Goal: Task Accomplishment & Management: Complete application form

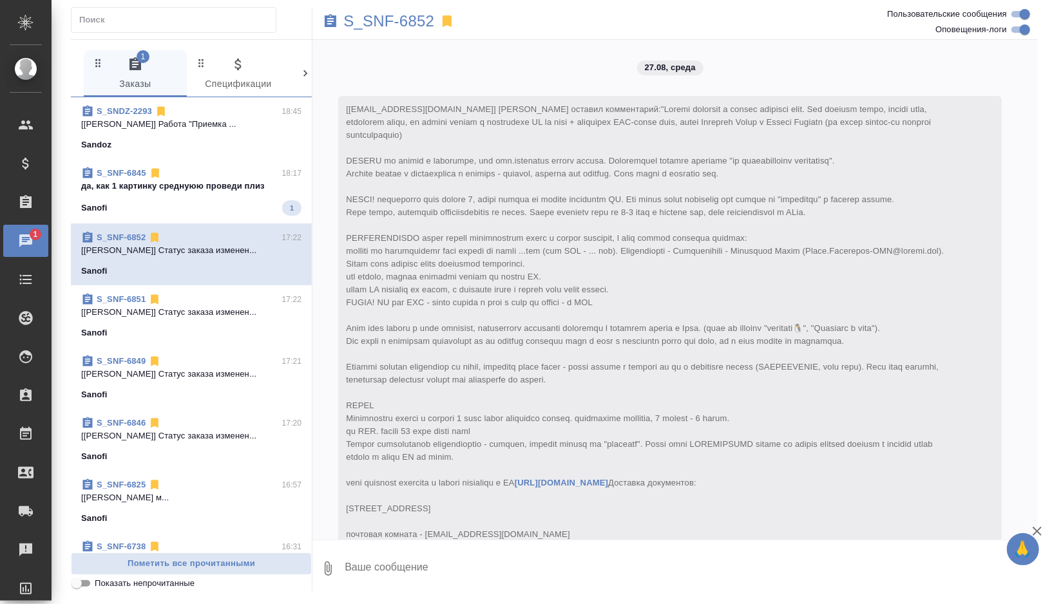
click at [212, 150] on div "Sandoz" at bounding box center [191, 144] width 220 height 13
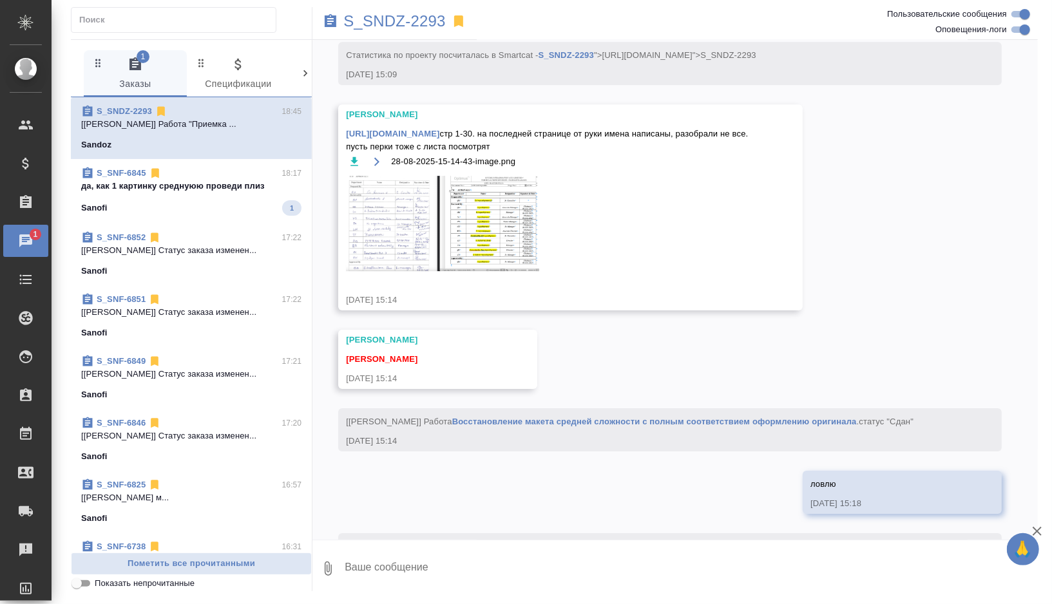
scroll to position [18683, 0]
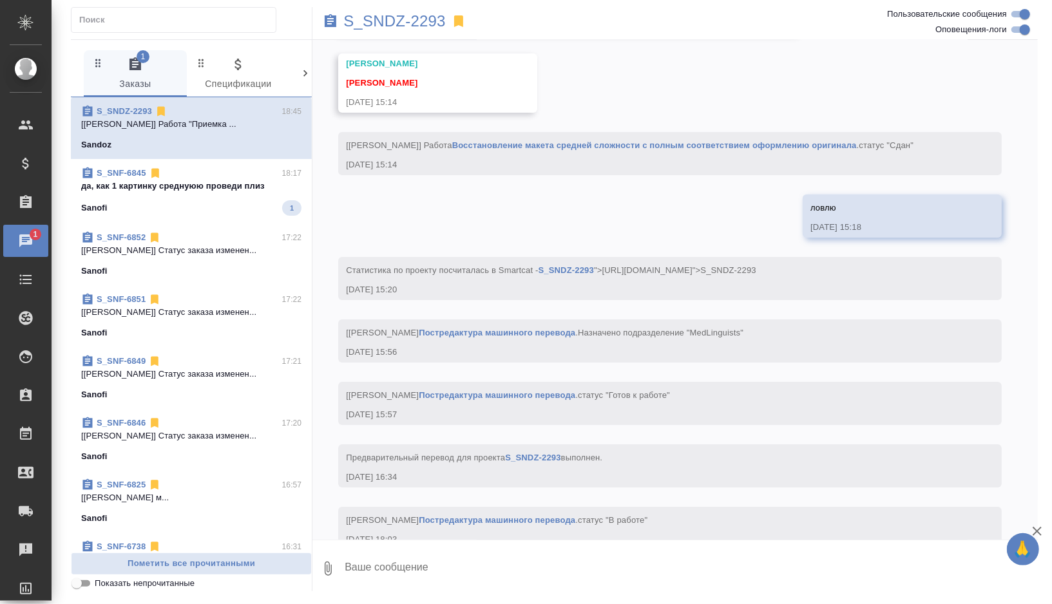
click at [217, 204] on div "Sanofi 1" at bounding box center [191, 207] width 220 height 15
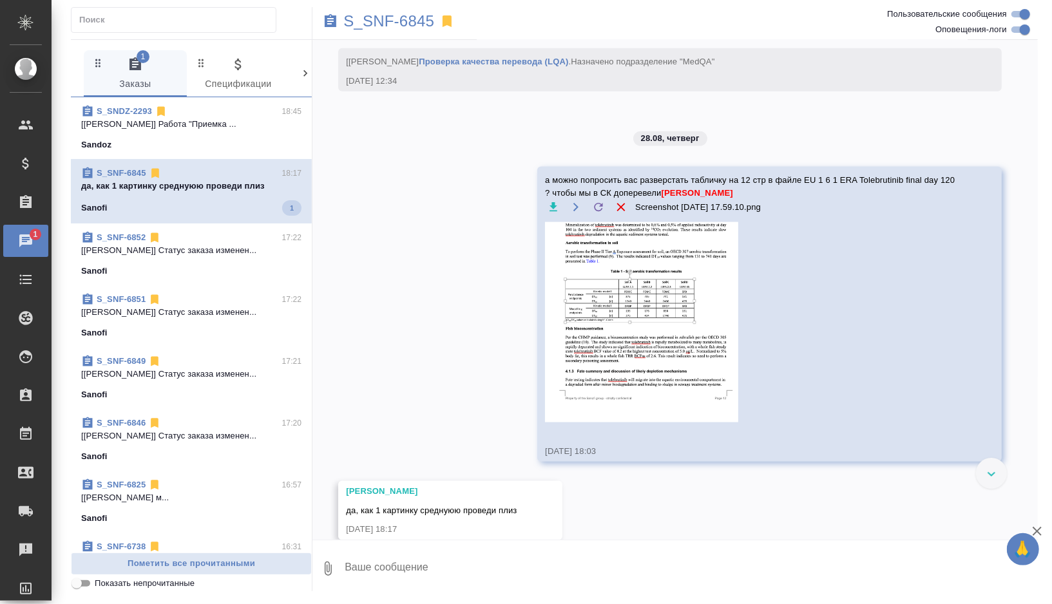
scroll to position [4445, 0]
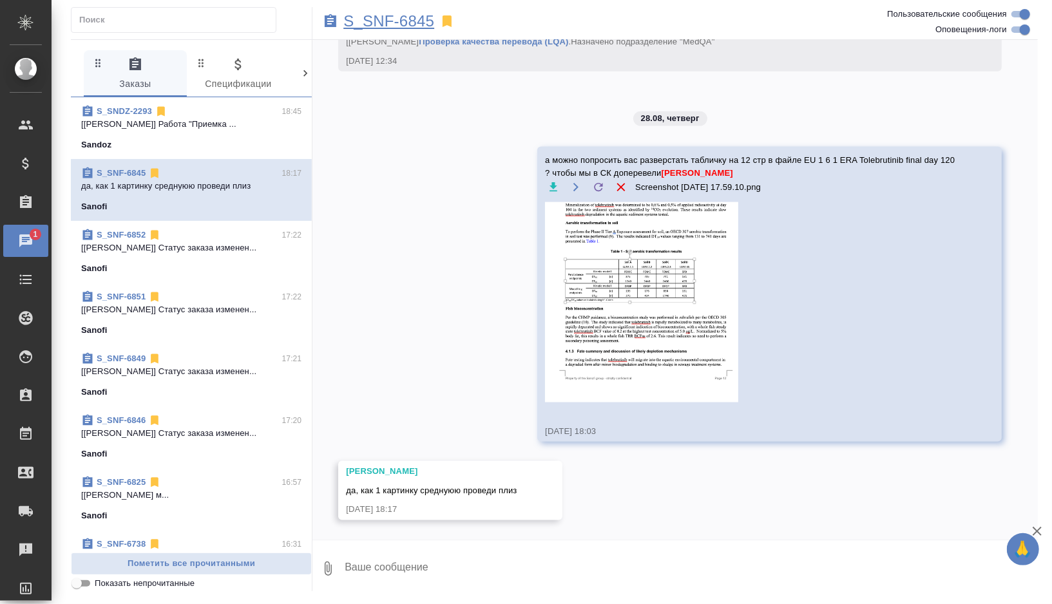
click at [376, 23] on p "S_SNF-6845" at bounding box center [388, 21] width 91 height 13
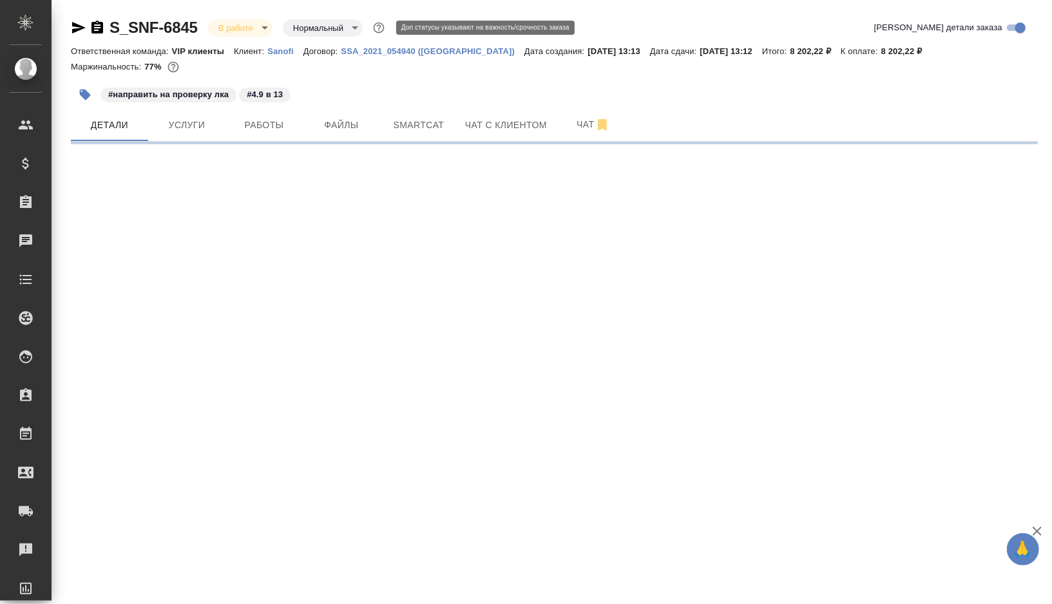
select select "RU"
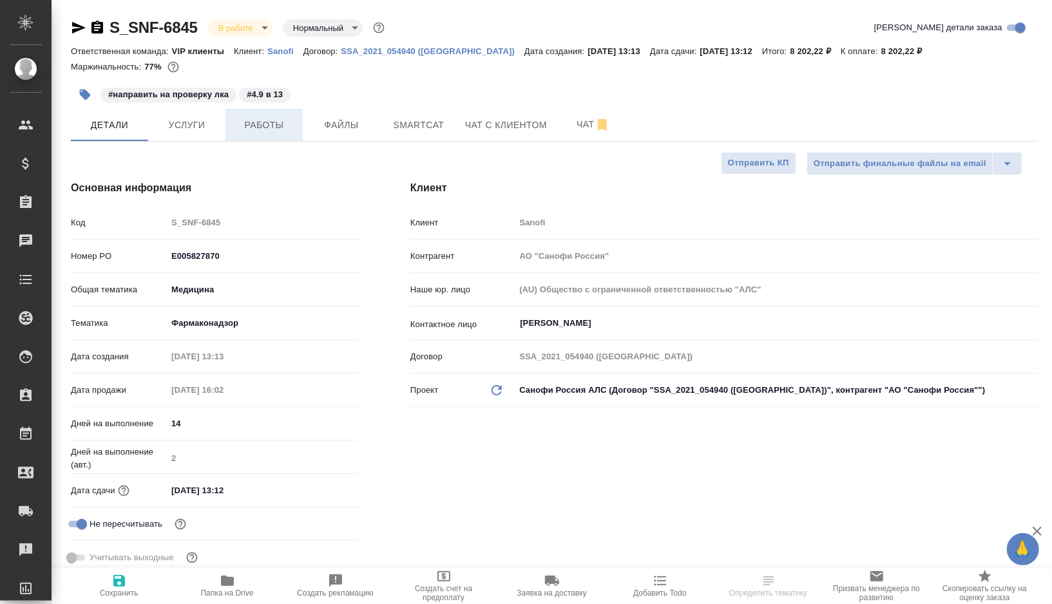
click at [263, 117] on span "Работы" at bounding box center [264, 125] width 62 height 16
type input "[PERSON_NAME]"
type input "Комаров Роман"
type textarea "x"
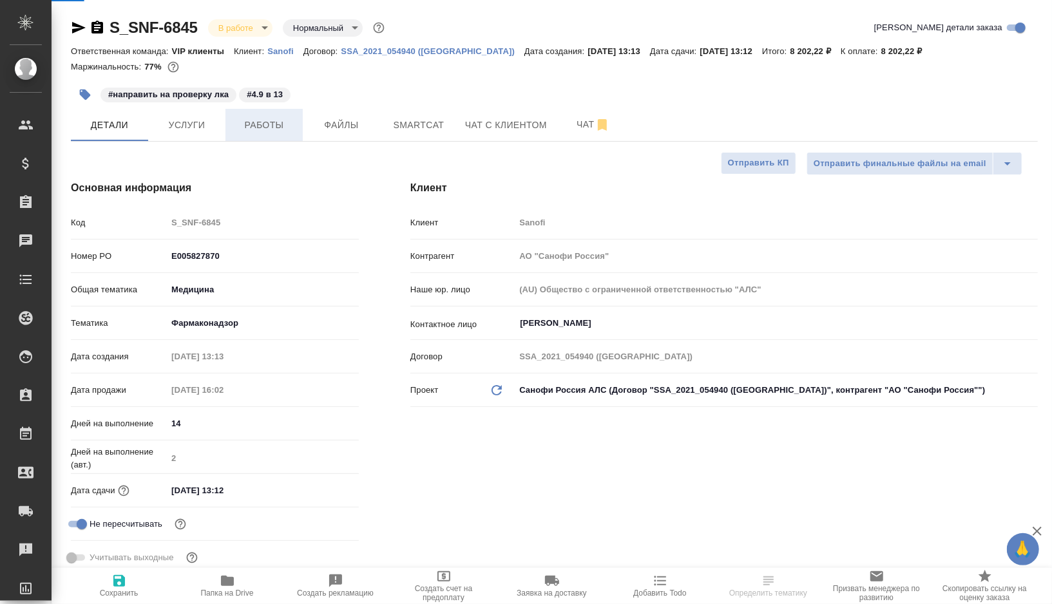
type textarea "x"
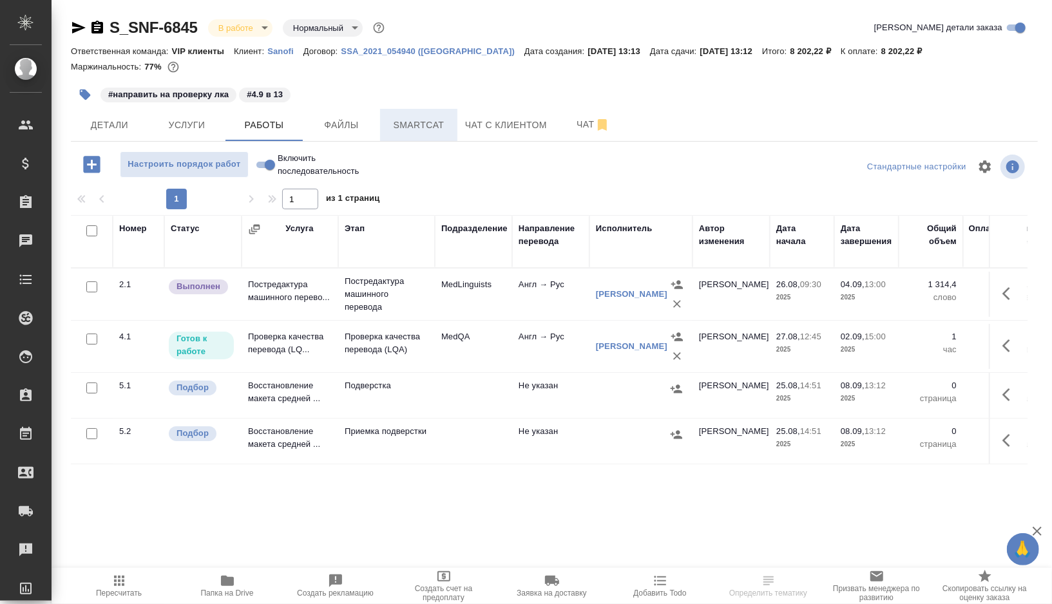
click at [411, 124] on span "Smartcat" at bounding box center [419, 125] width 62 height 16
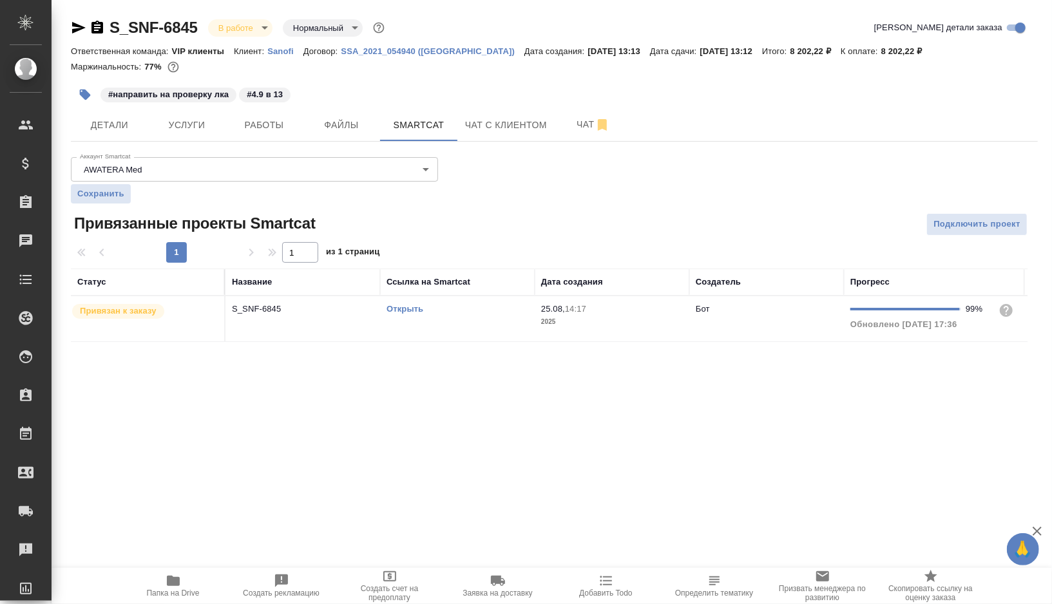
click at [471, 311] on div "Открыть" at bounding box center [457, 309] width 142 height 13
click at [462, 322] on td "Открыть" at bounding box center [457, 318] width 155 height 45
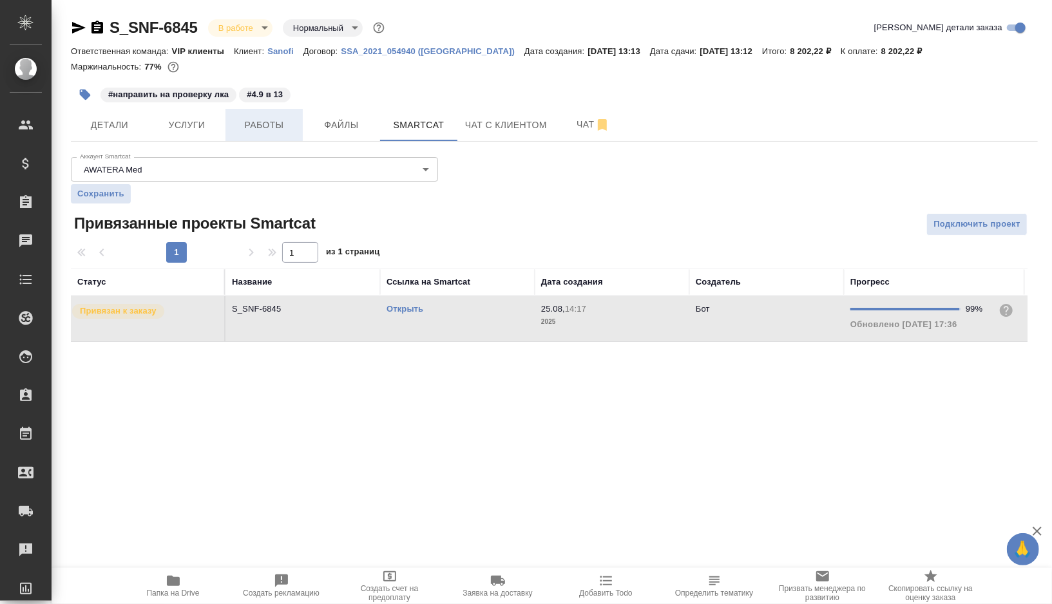
click at [262, 124] on span "Работы" at bounding box center [264, 125] width 62 height 16
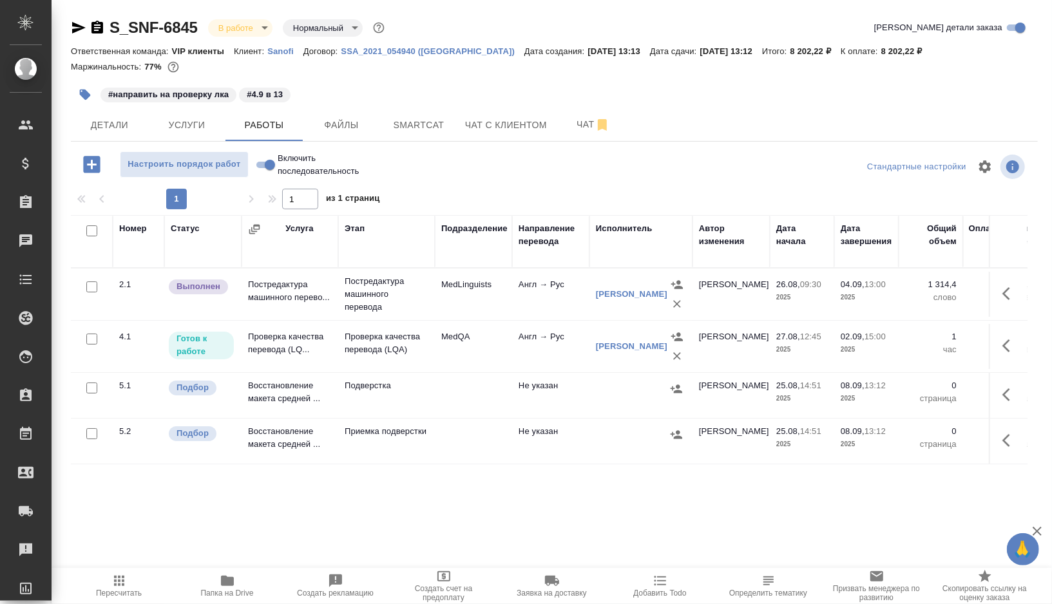
click at [111, 598] on button "Пересчитать" at bounding box center [119, 586] width 108 height 36
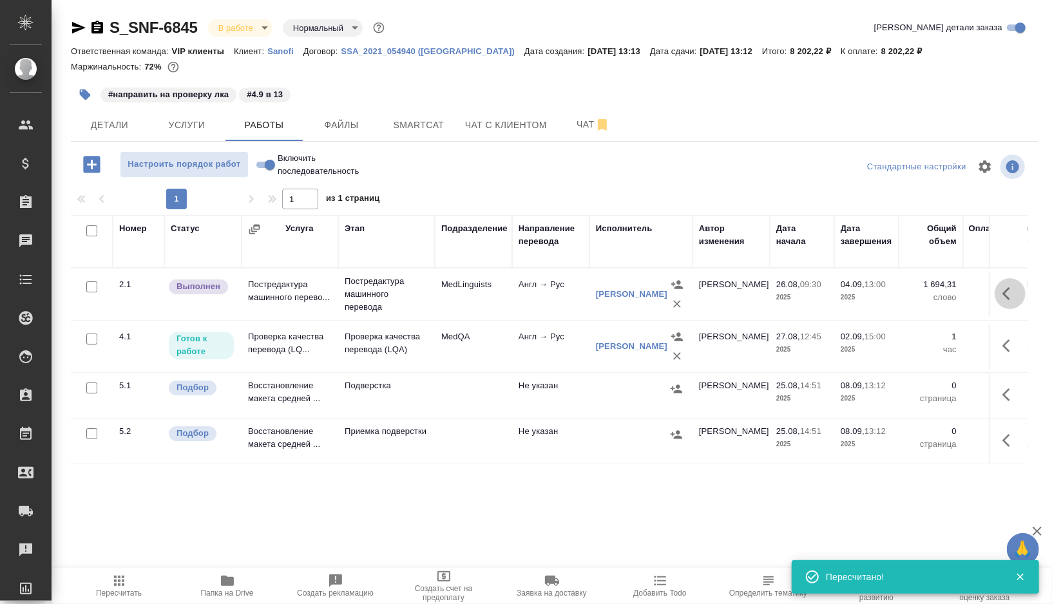
click at [1010, 291] on icon "button" at bounding box center [1009, 293] width 15 height 15
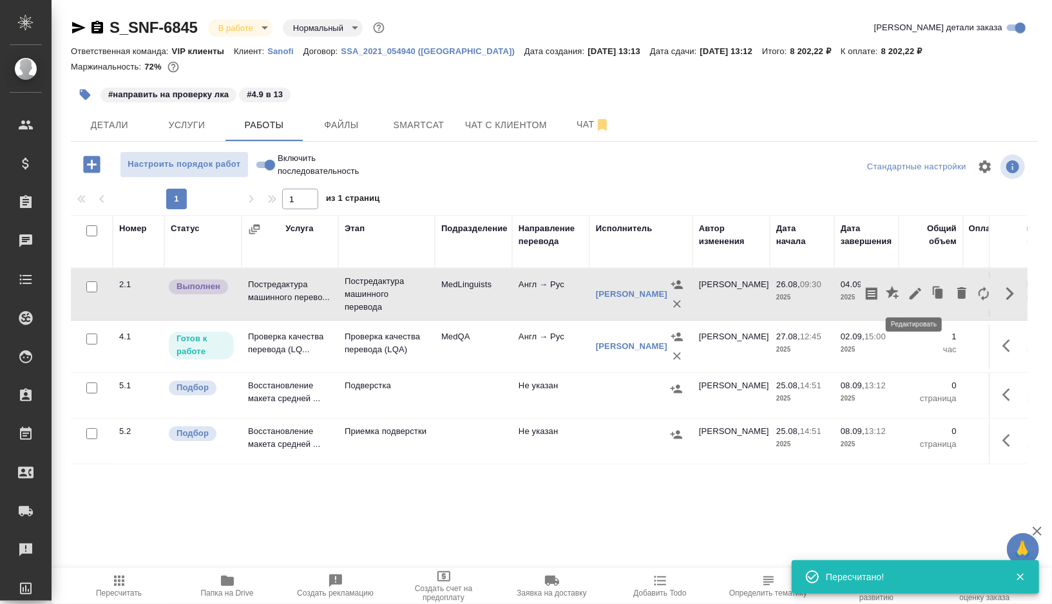
click at [916, 290] on icon "button" at bounding box center [915, 294] width 12 height 12
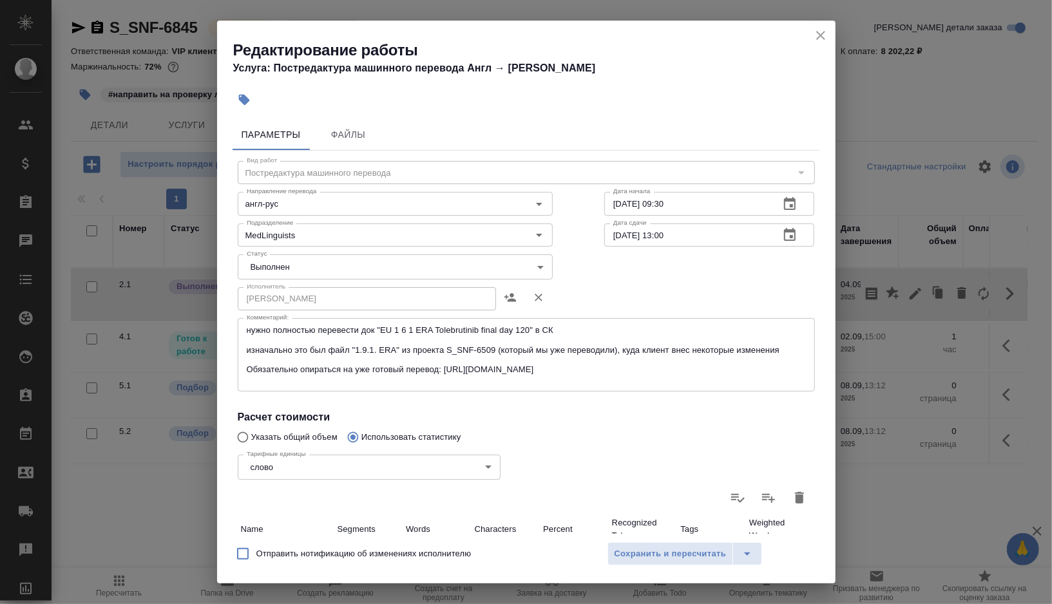
click at [442, 256] on body "🙏 .cls-1 fill:#fff; AWATERA Gorshkova Valentina Клиенты Спецификации Заказы 0 Ч…" at bounding box center [526, 302] width 1052 height 604
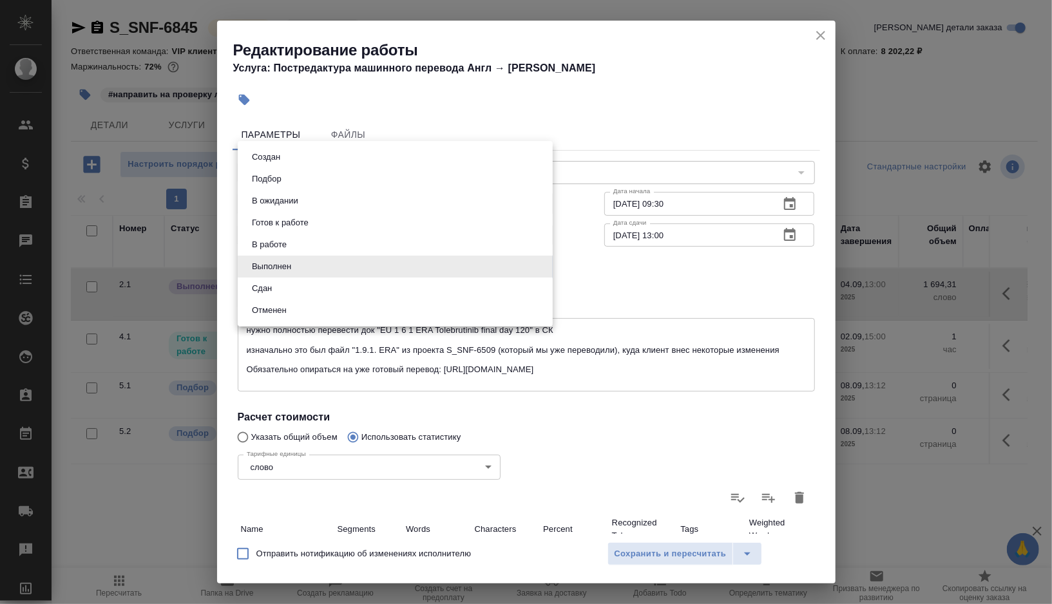
click at [270, 287] on button "Сдан" at bounding box center [262, 288] width 28 height 14
type input "closed"
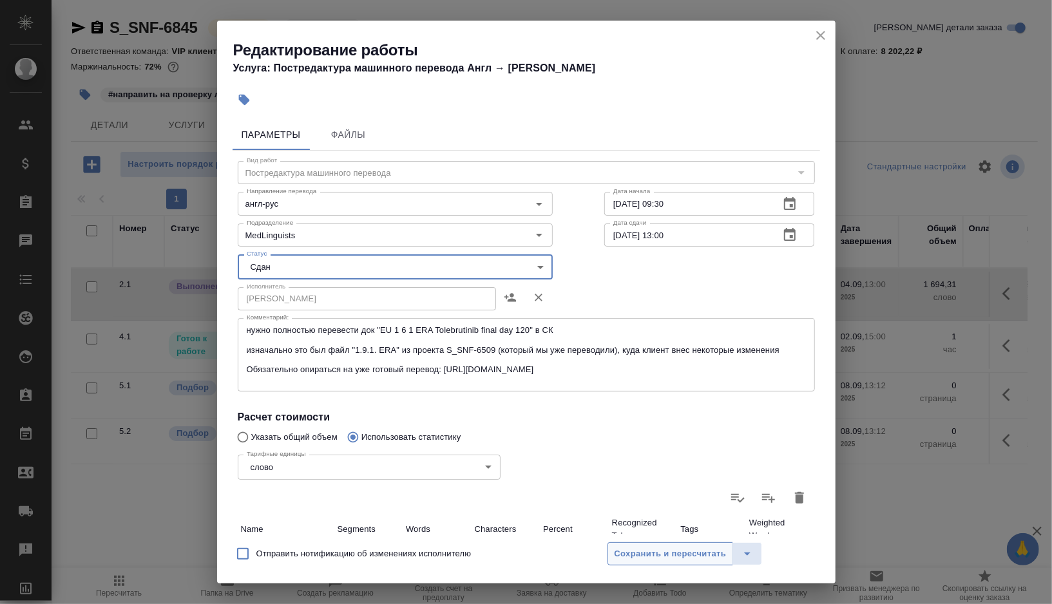
click at [634, 558] on span "Сохранить и пересчитать" at bounding box center [670, 554] width 112 height 15
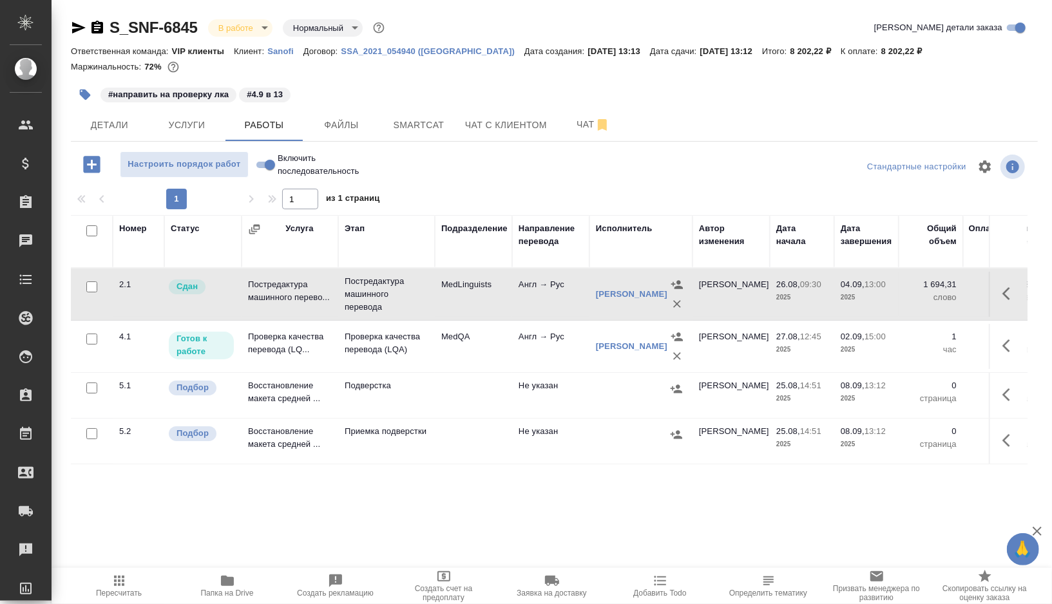
click at [86, 168] on icon "button" at bounding box center [91, 164] width 17 height 17
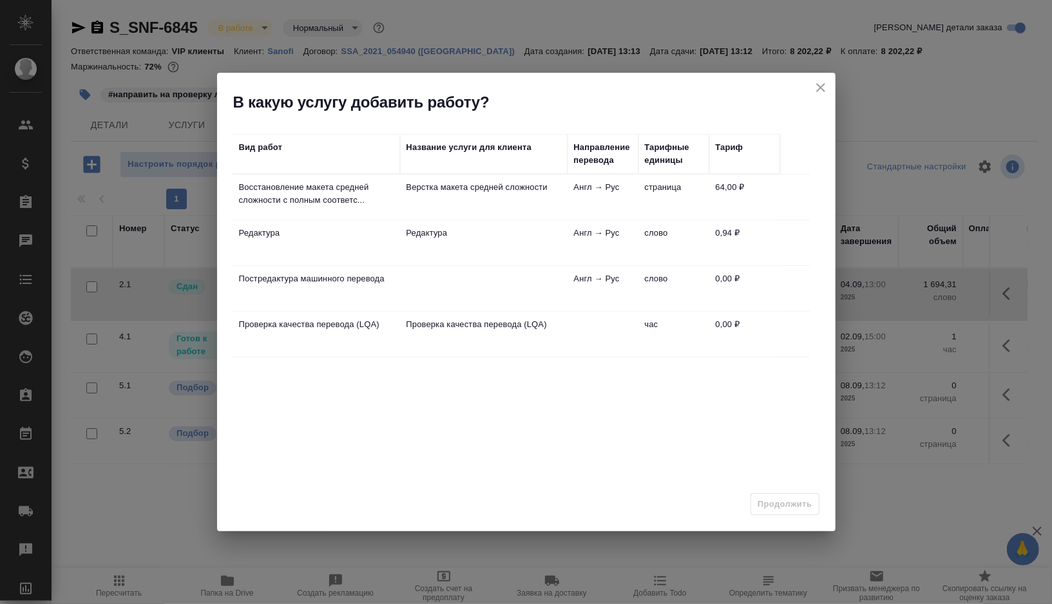
click at [504, 192] on p "Верстка макета средней сложности" at bounding box center [483, 187] width 155 height 13
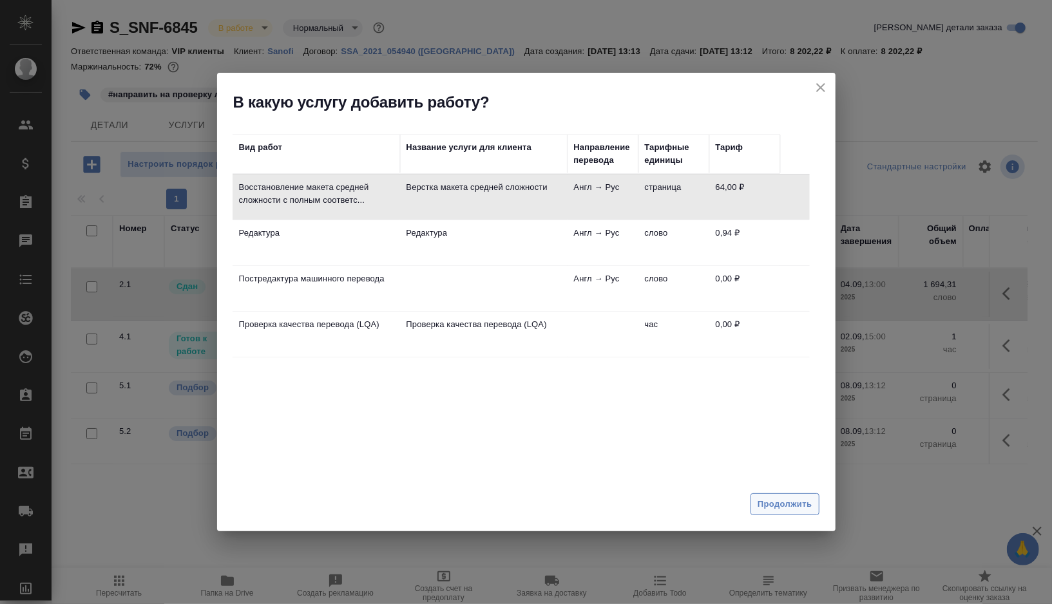
click at [772, 501] on span "Продолжить" at bounding box center [784, 504] width 54 height 15
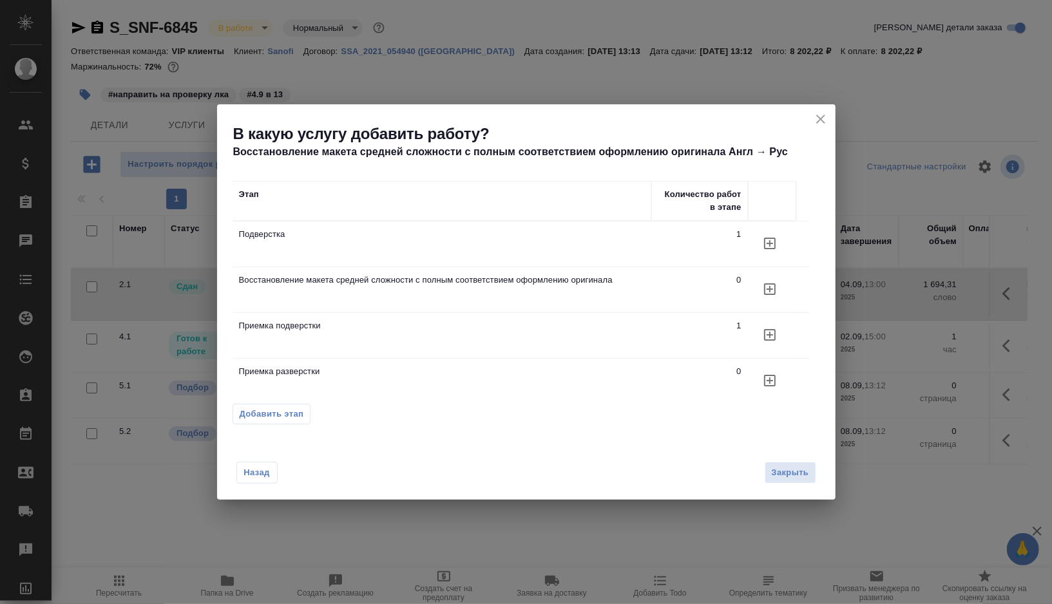
click at [772, 284] on icon "button" at bounding box center [769, 288] width 15 height 15
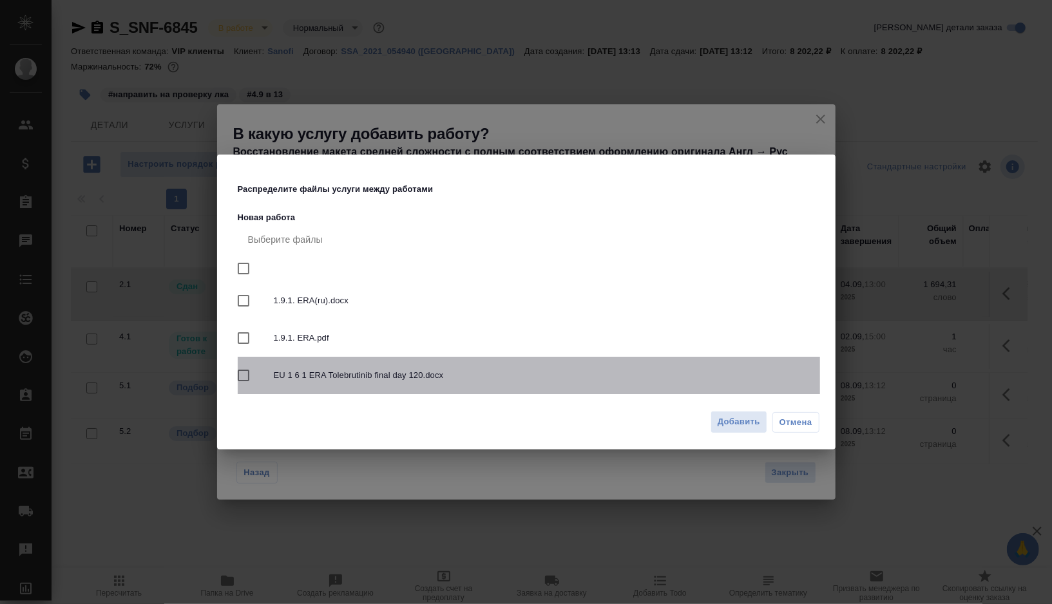
click at [667, 386] on div "EU 1 6 1 ERA Tolebrutinib final day 120.docx" at bounding box center [529, 375] width 582 height 37
checkbox input "true"
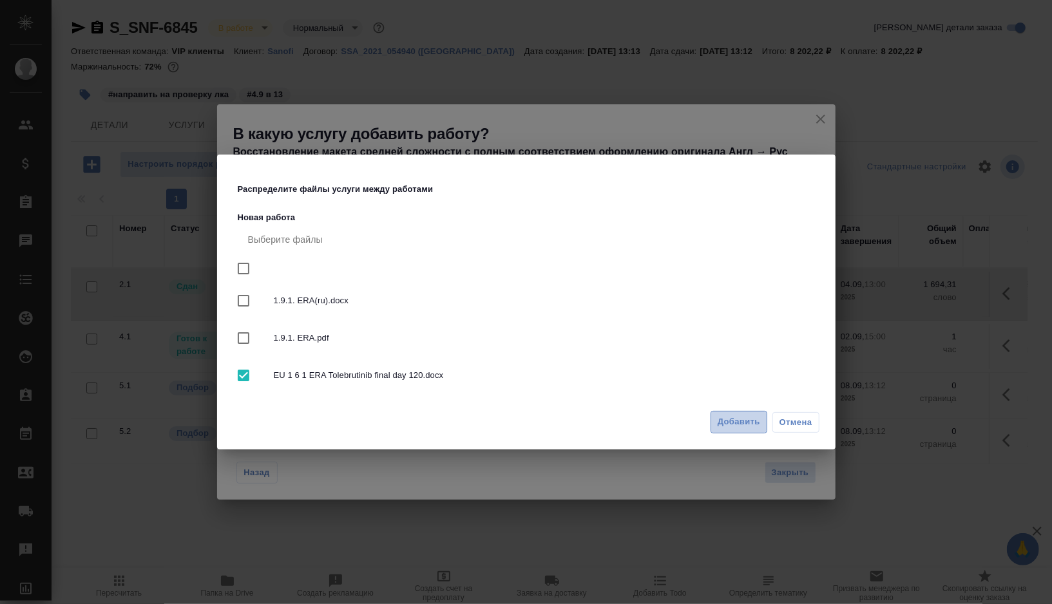
click at [741, 428] on span "Добавить" at bounding box center [738, 422] width 43 height 15
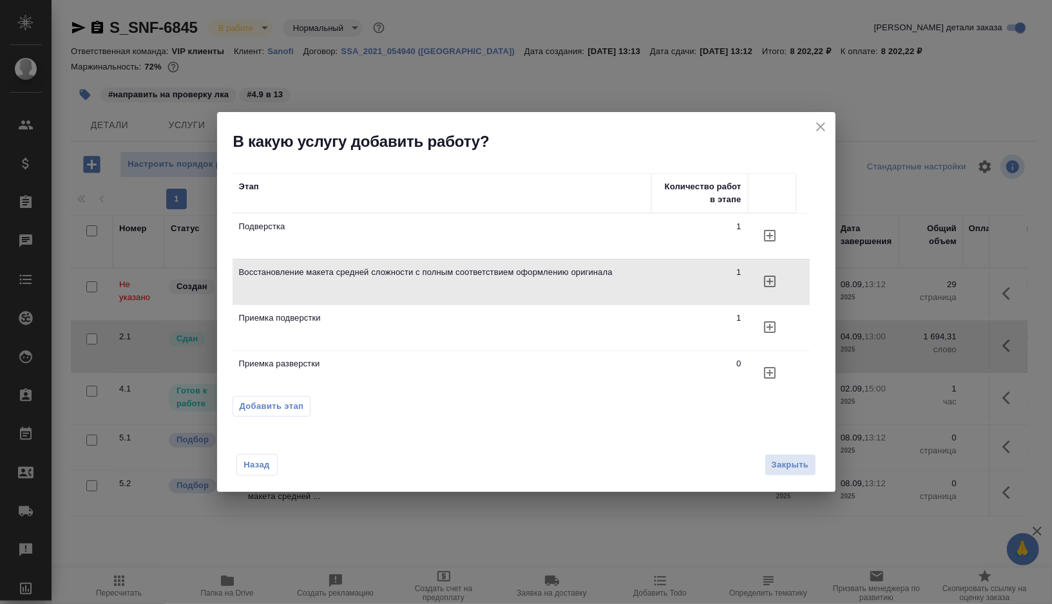
click at [819, 128] on icon "close" at bounding box center [820, 126] width 9 height 9
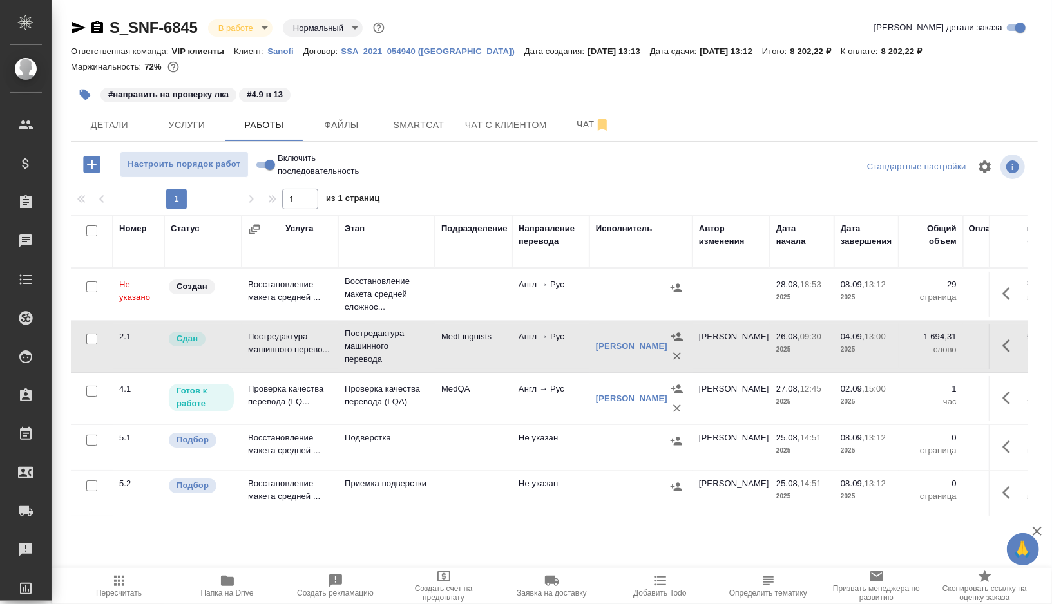
click at [477, 294] on td at bounding box center [473, 294] width 77 height 45
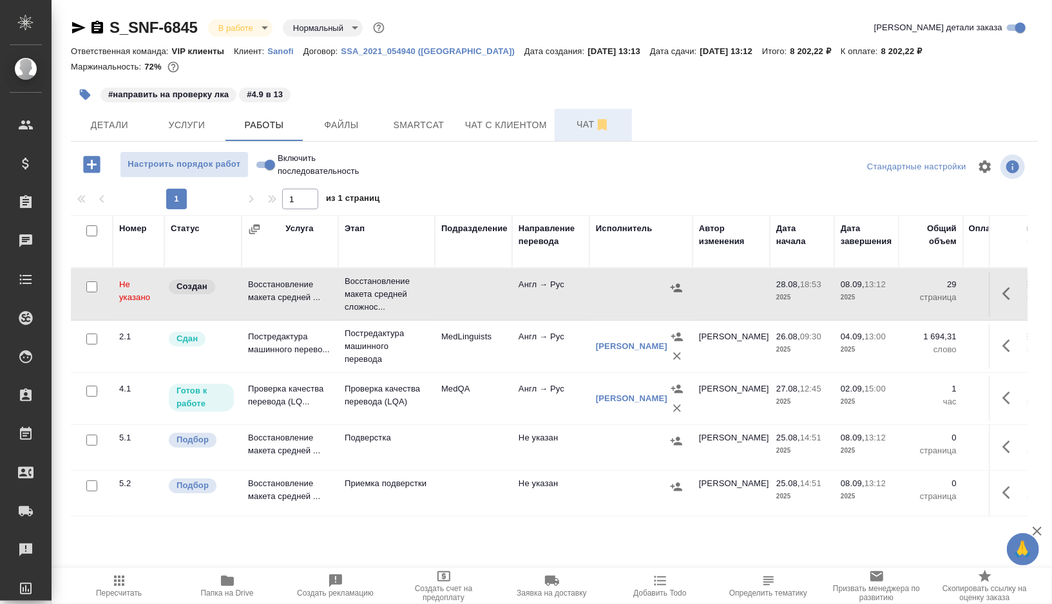
click at [574, 125] on span "Чат" at bounding box center [593, 125] width 62 height 16
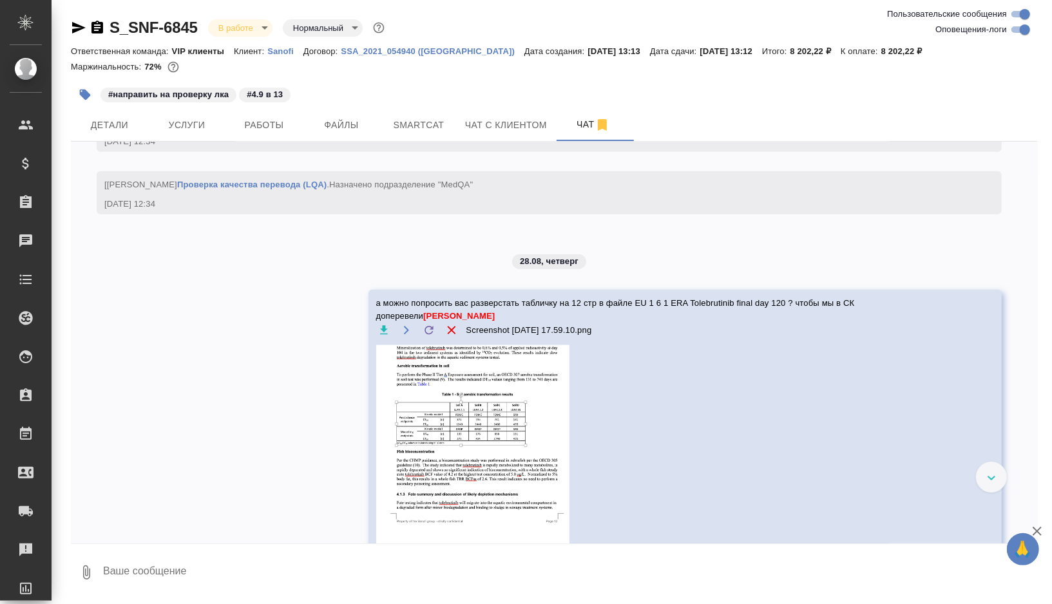
scroll to position [4089, 0]
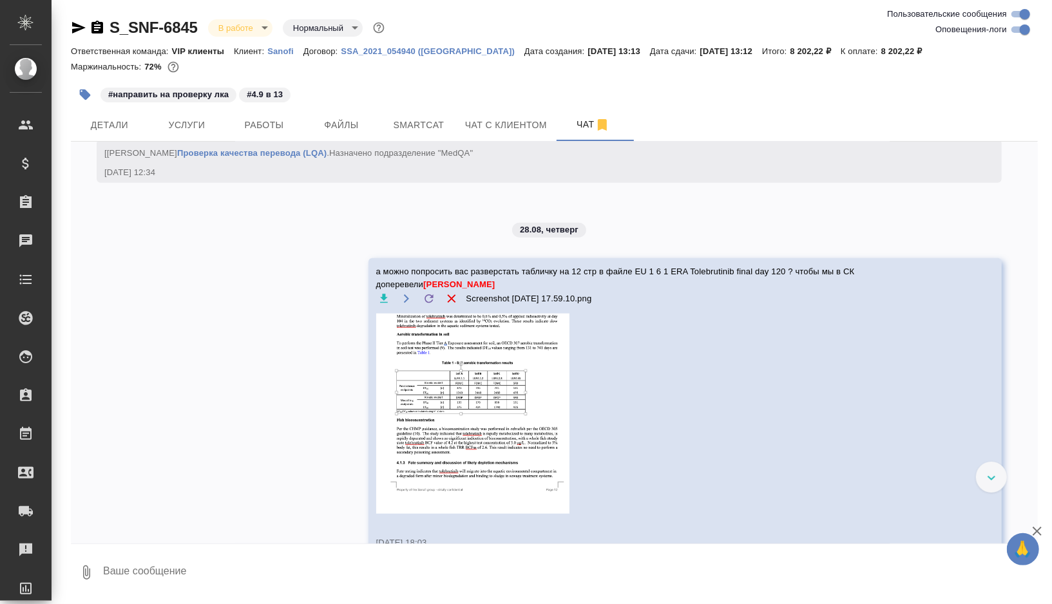
click at [531, 291] on span "а можно попросить вас разверстать табличку на 12 стр в файле EU 1 6 1 ERA Toleb…" at bounding box center [666, 278] width 581 height 26
drag, startPoint x: 531, startPoint y: 392, endPoint x: 832, endPoint y: 386, distance: 300.8
click at [832, 291] on span "а можно попросить вас разверстать табличку на 12 стр в файле EU 1 6 1 ERA Toleb…" at bounding box center [666, 278] width 581 height 26
copy span "разверстать табличку на 12 стр в файле EU 1 6 1 ERA Tolebrutinib final day 120"
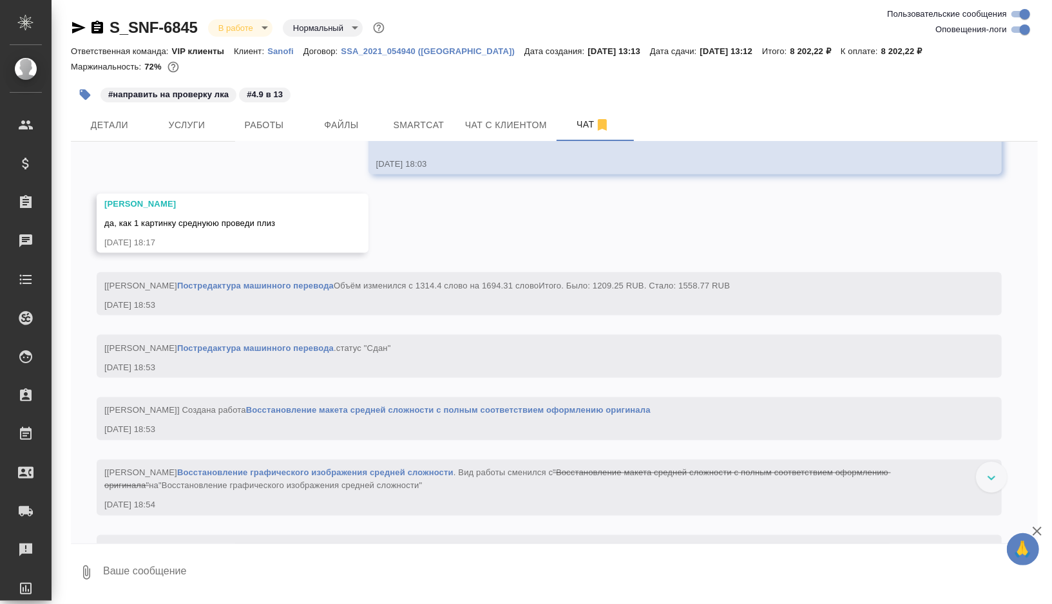
scroll to position [4664, 0]
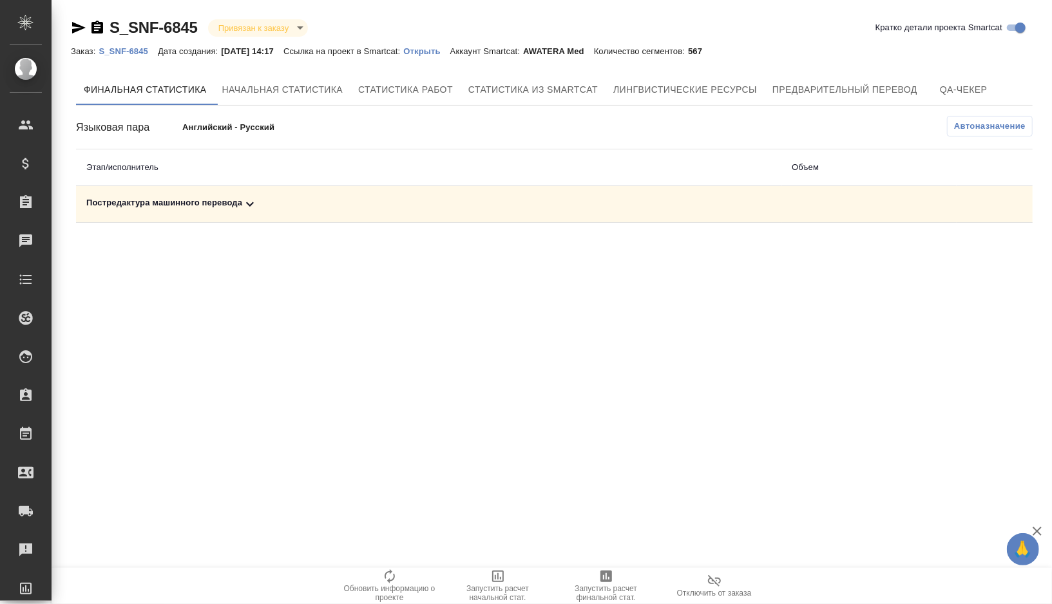
click at [302, 213] on td "Постредактура машинного перевода" at bounding box center [428, 204] width 705 height 37
click at [294, 198] on div "Постредактура машинного перевода" at bounding box center [428, 203] width 685 height 15
click at [971, 260] on button "button" at bounding box center [975, 248] width 31 height 31
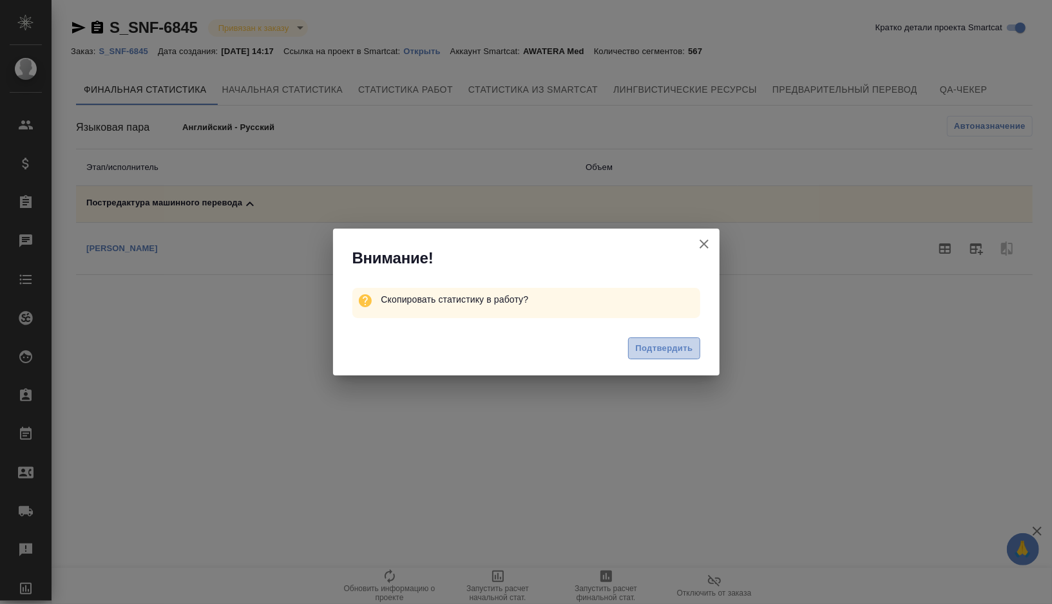
click at [660, 345] on span "Подтвердить" at bounding box center [663, 348] width 57 height 15
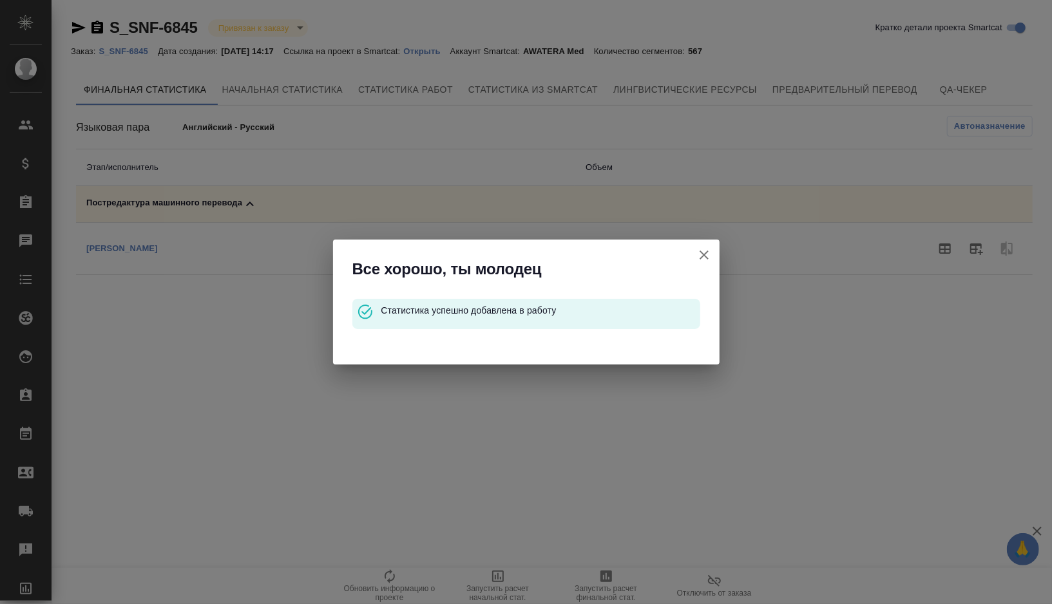
click at [706, 256] on icon "button" at bounding box center [703, 254] width 15 height 15
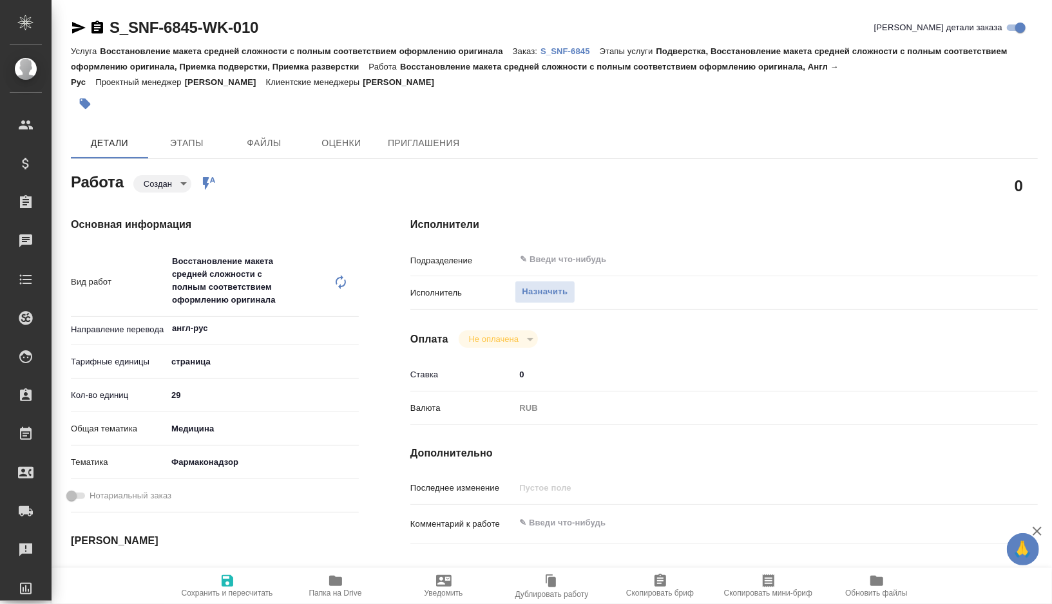
type textarea "x"
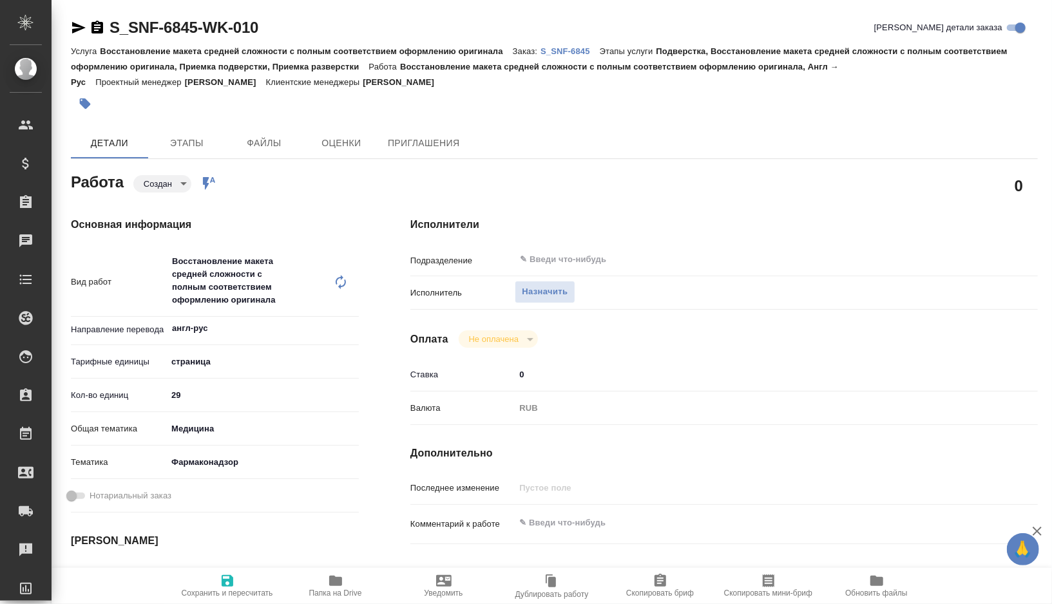
type textarea "x"
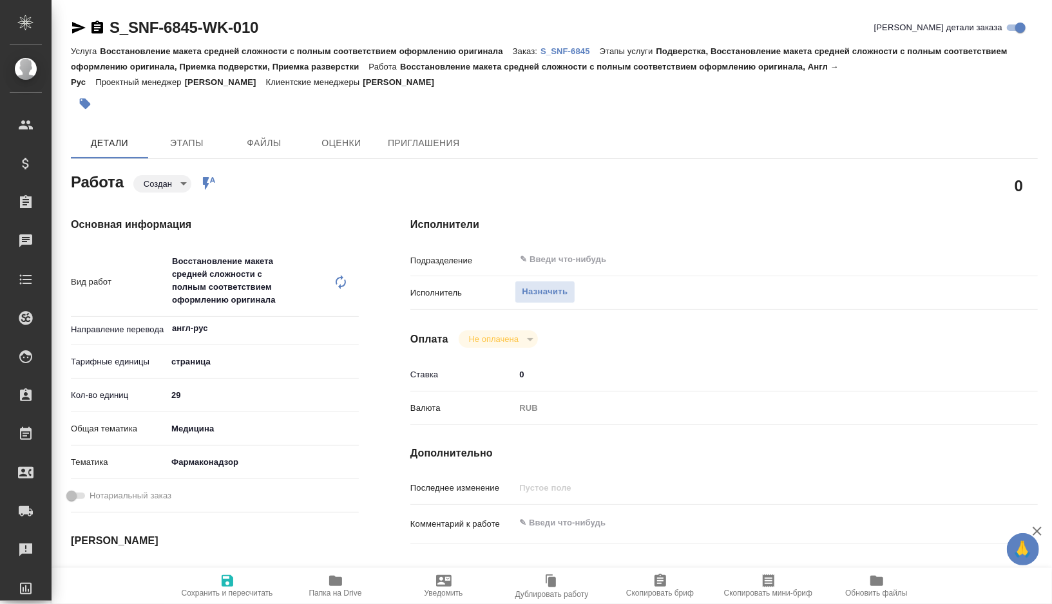
type textarea "x"
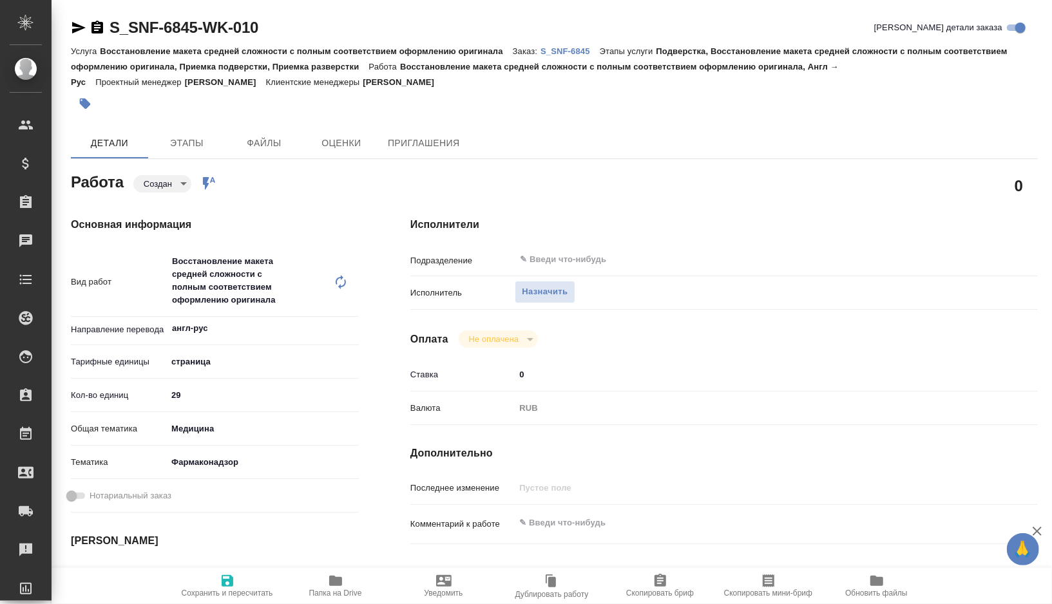
type textarea "x"
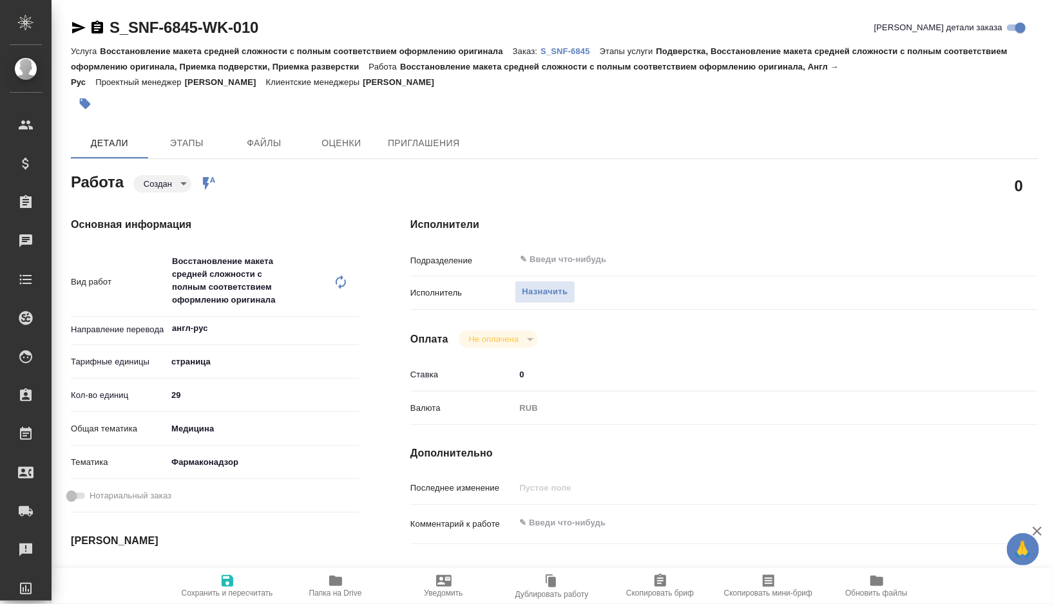
type textarea "x"
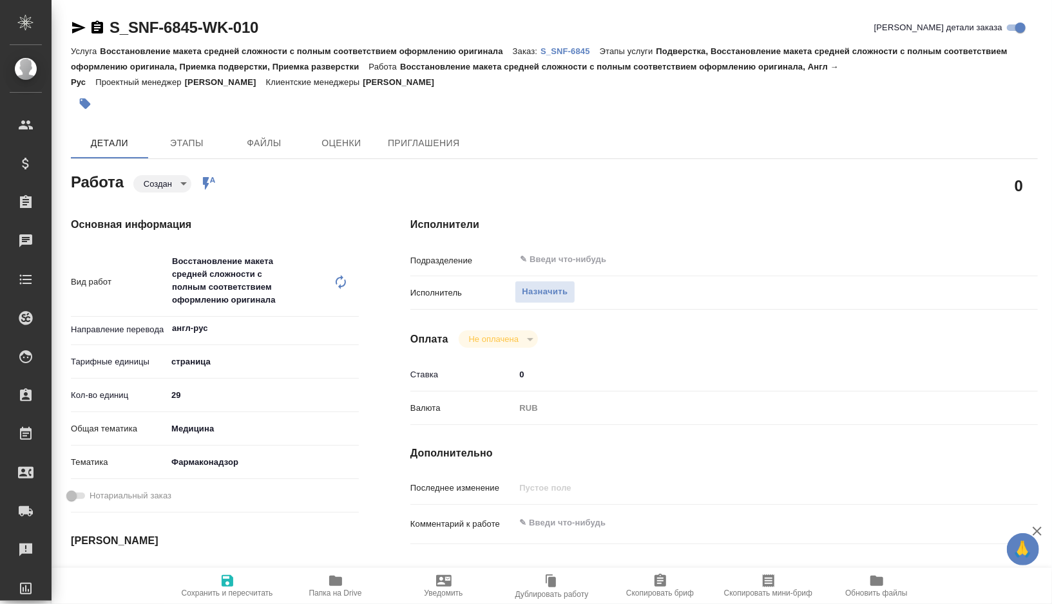
type textarea "x"
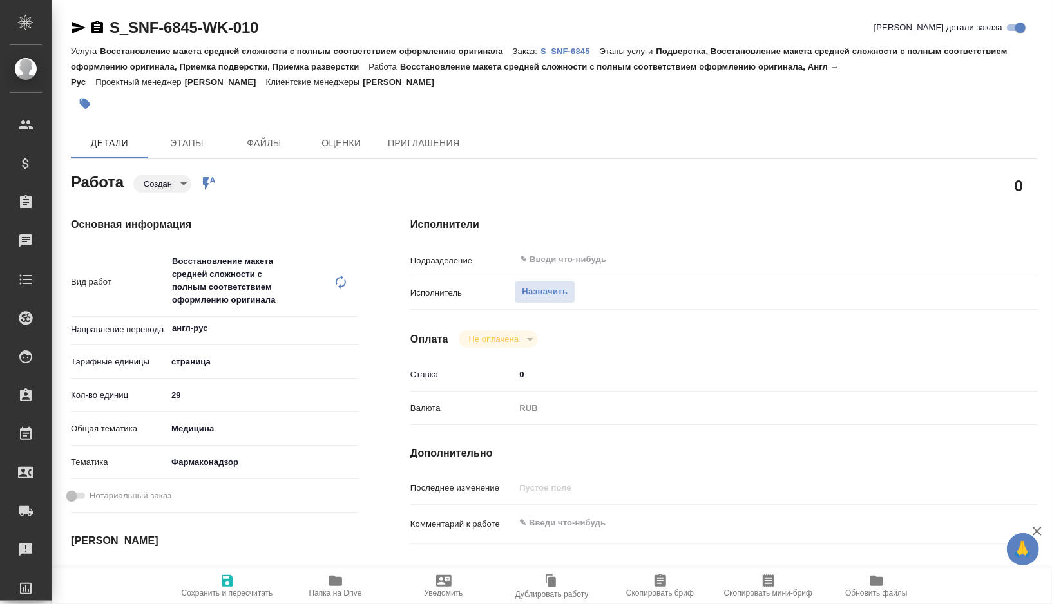
type textarea "x"
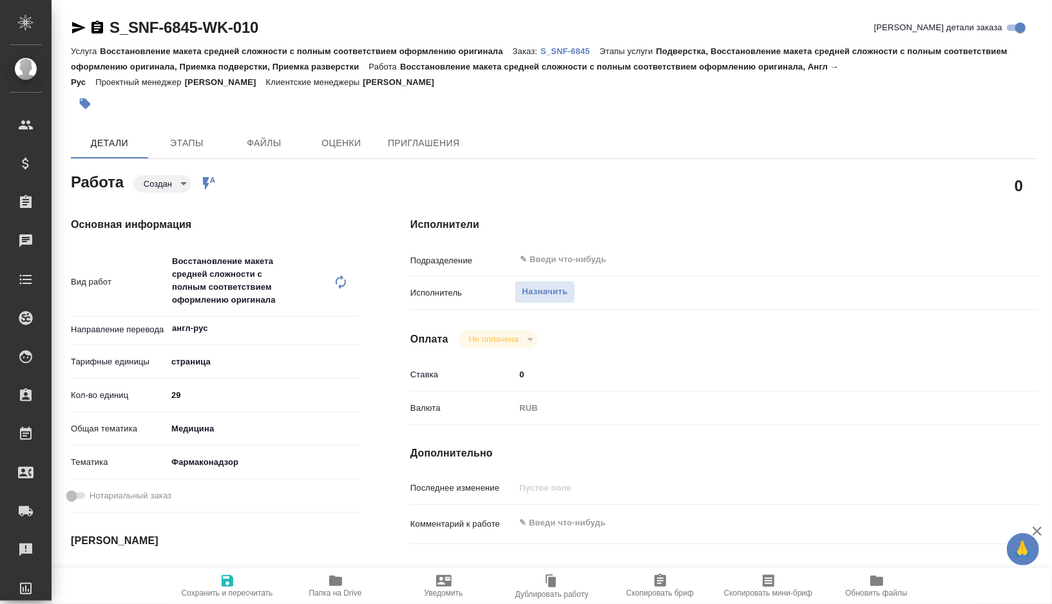
click at [341, 280] on icon at bounding box center [341, 282] width 10 height 14
type textarea "x"
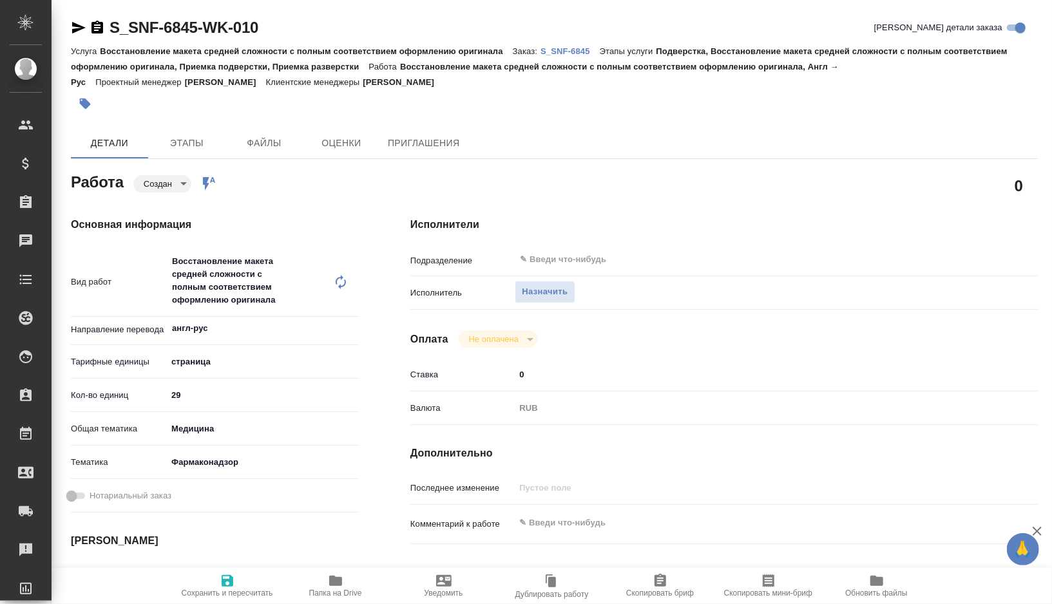
type textarea "x"
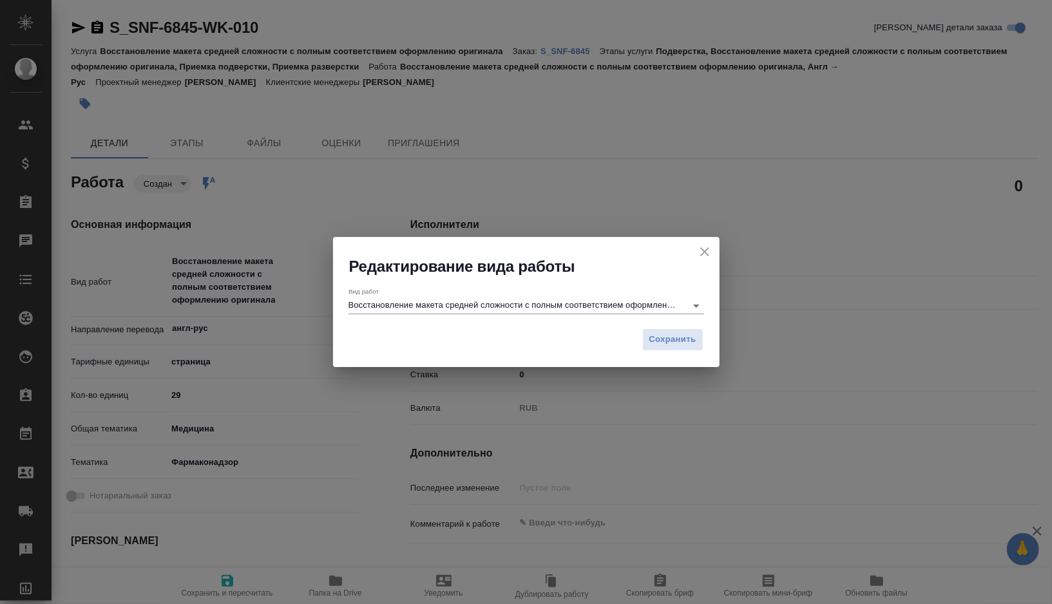
click at [491, 309] on input "Восстановление макета средней сложности с полным соответствием оформлению ориги…" at bounding box center [513, 305] width 331 height 15
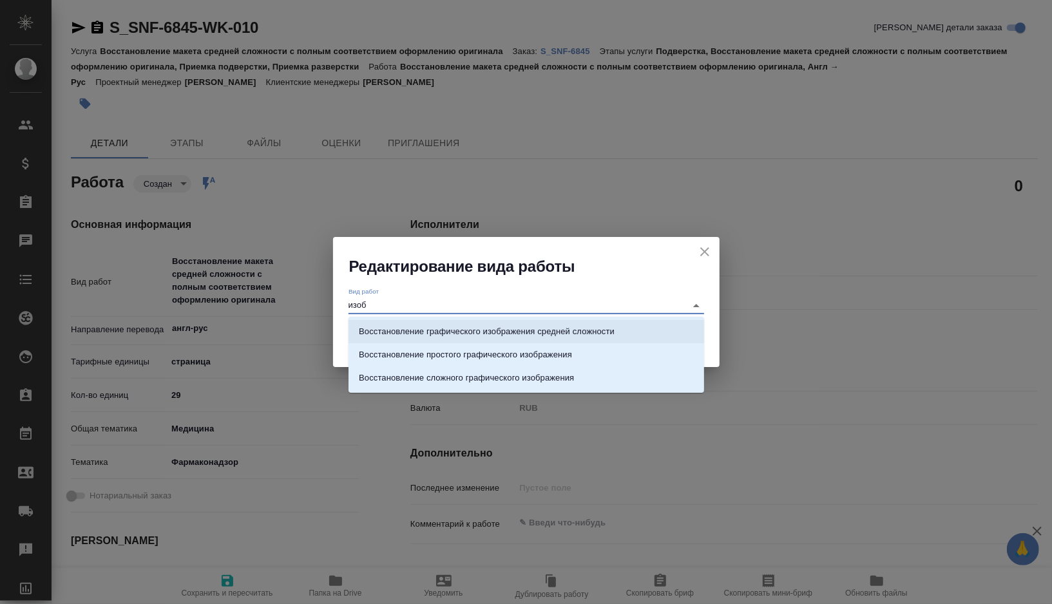
click at [574, 328] on p "Восстановление графического изображения средней сложности" at bounding box center [487, 331] width 256 height 13
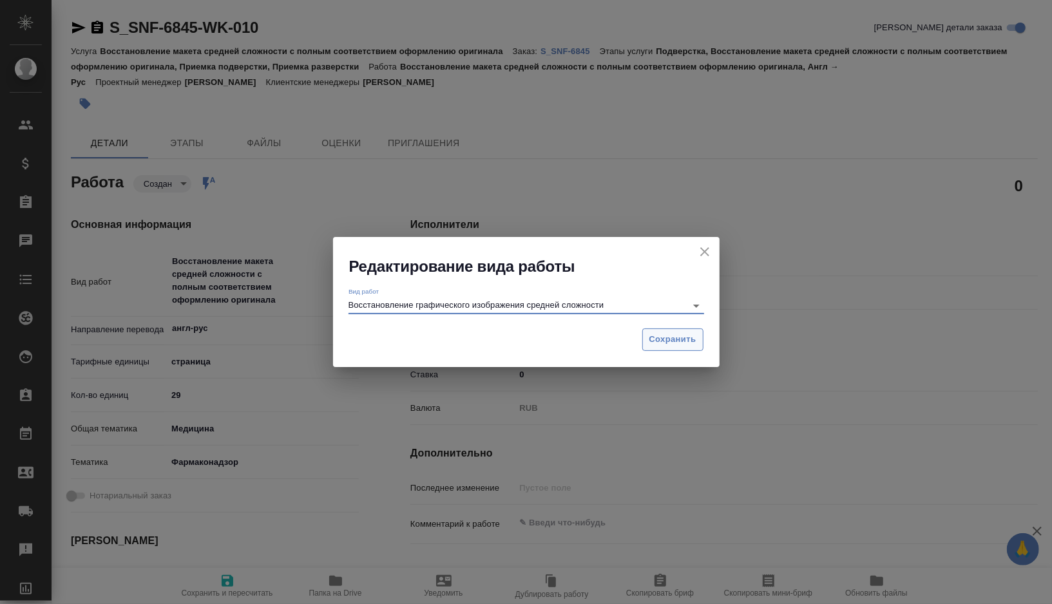
type input "Восстановление графического изображения средней сложности"
click at [668, 345] on span "Сохранить" at bounding box center [672, 339] width 47 height 15
type textarea "x"
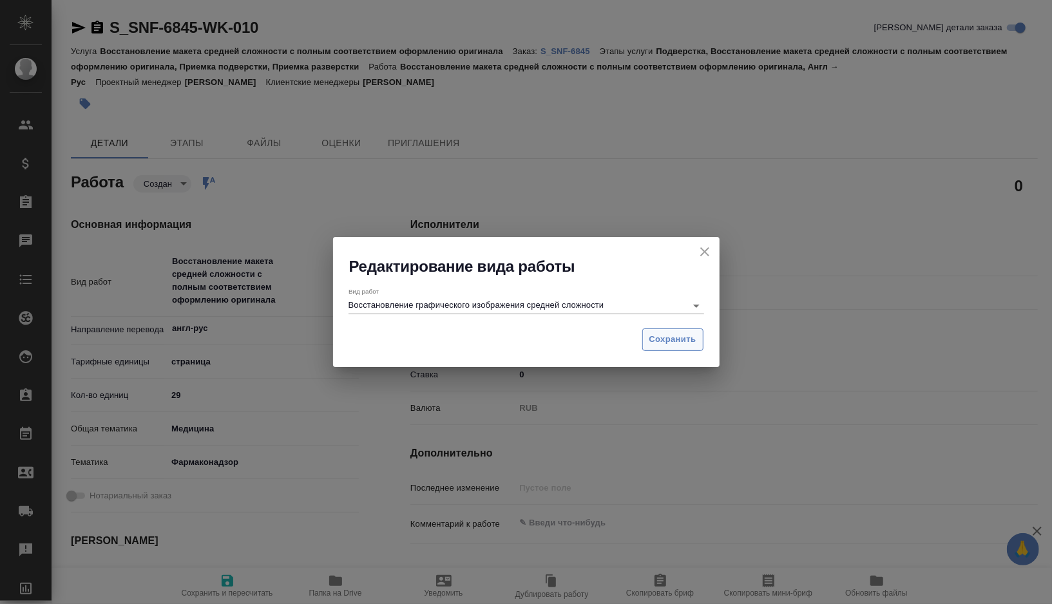
type textarea "x"
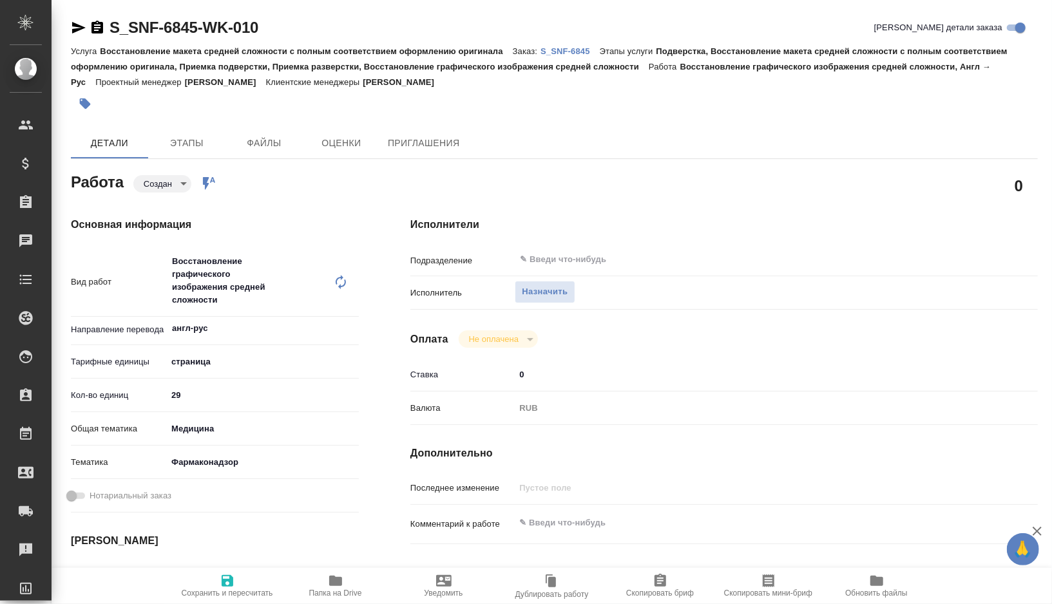
type textarea "x"
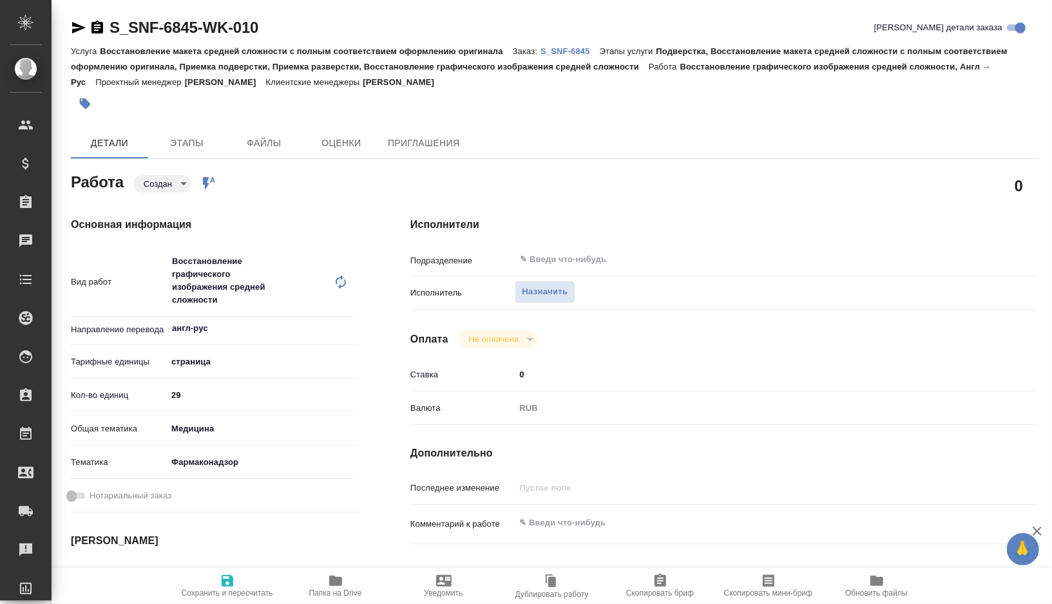
type textarea "x"
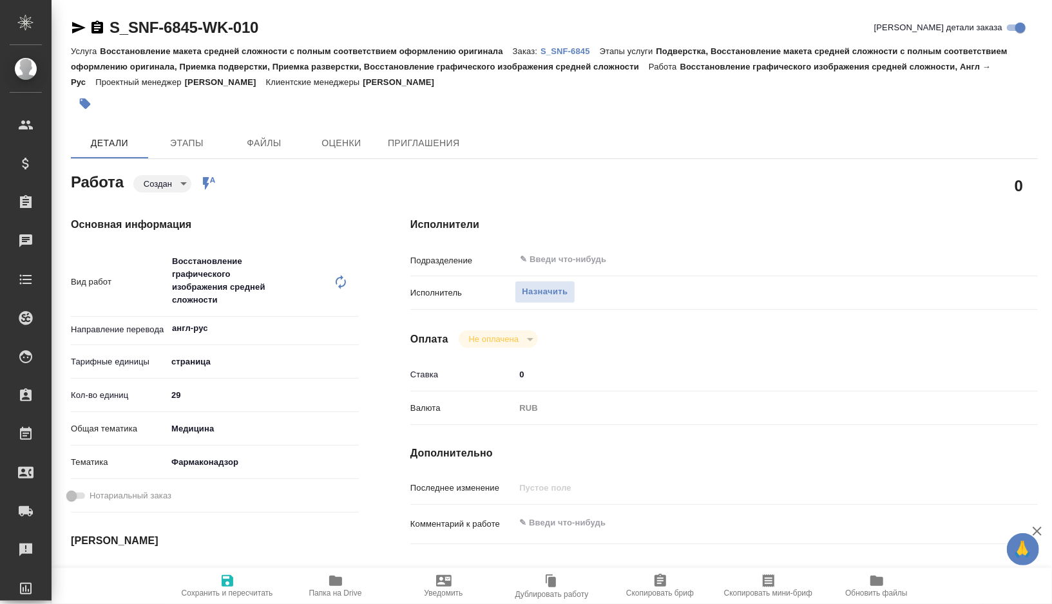
type textarea "x"
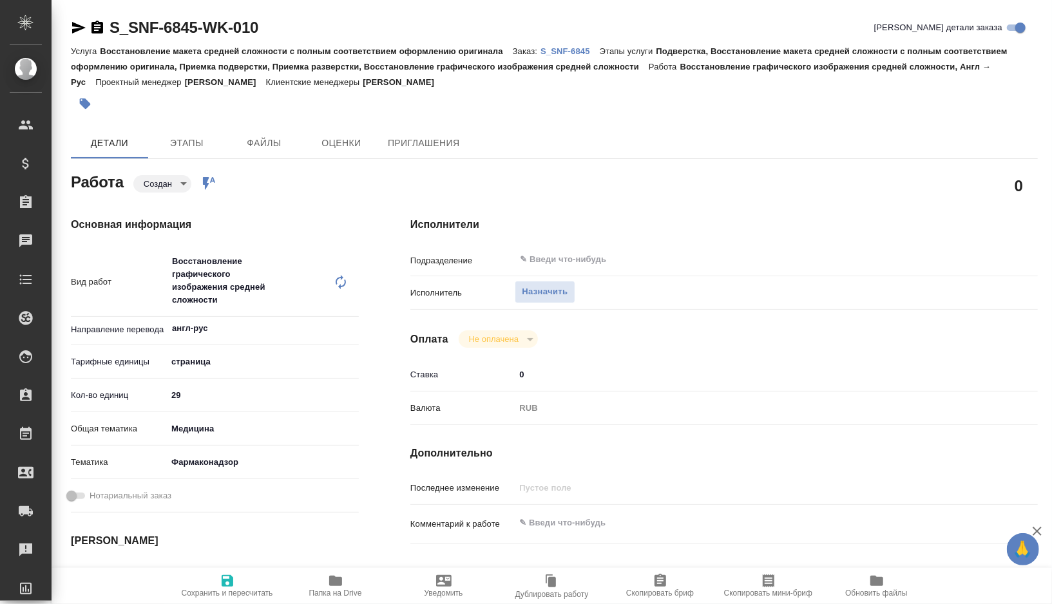
type textarea "x"
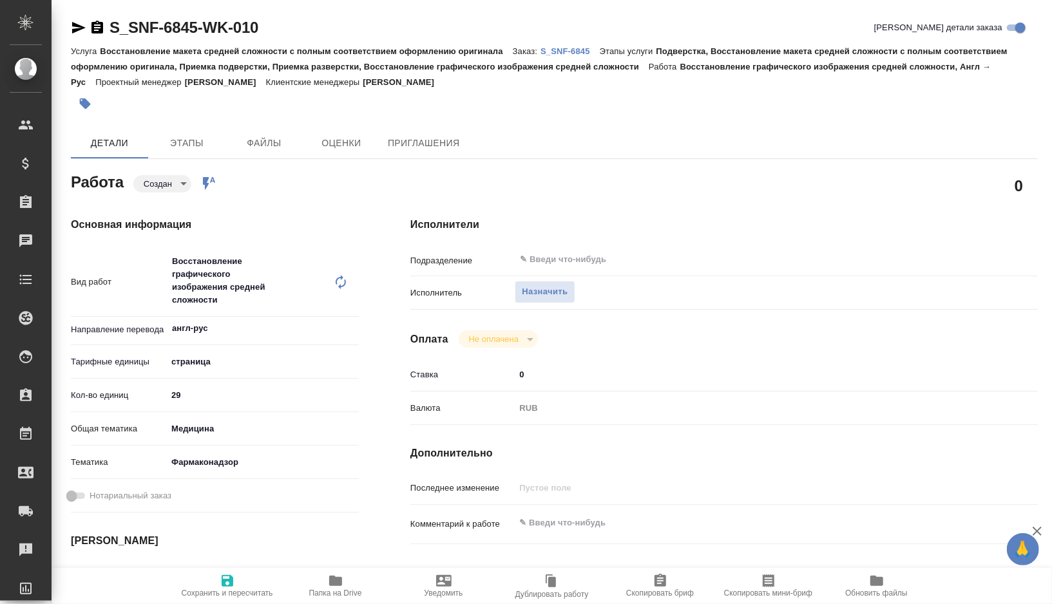
type textarea "x"
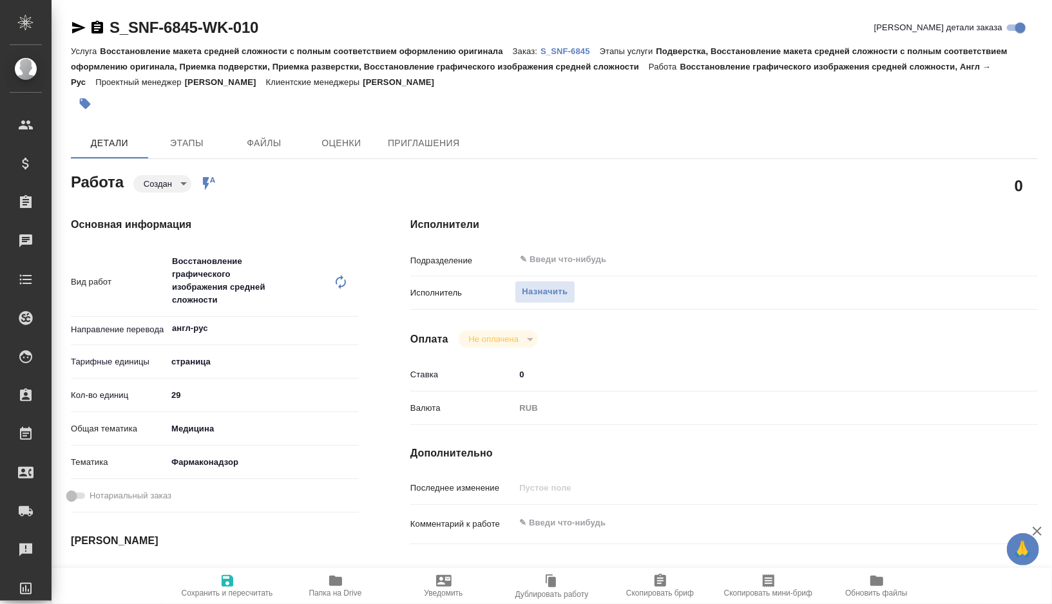
type textarea "x"
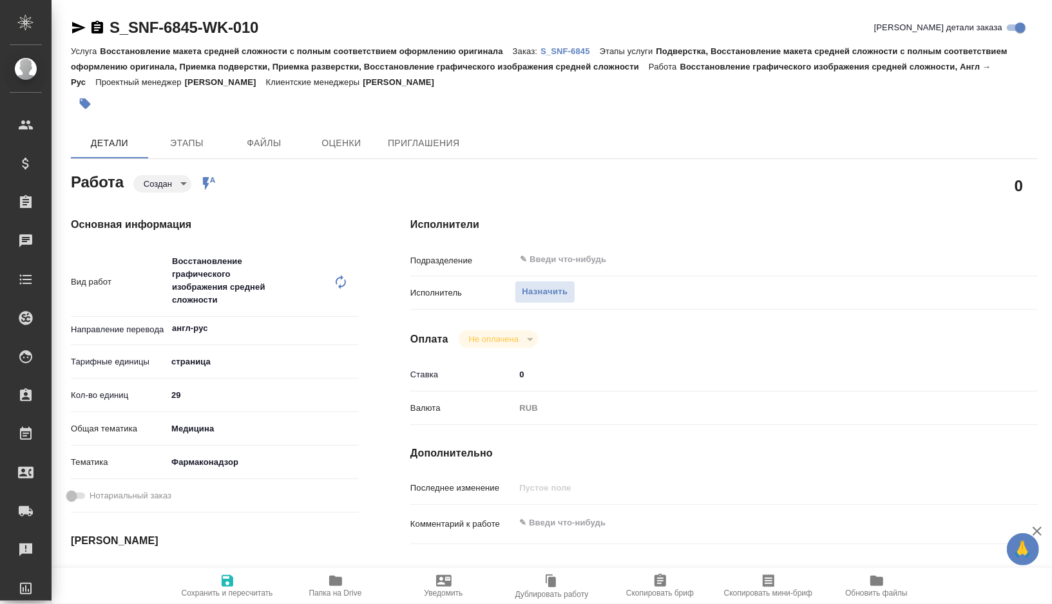
type textarea "x"
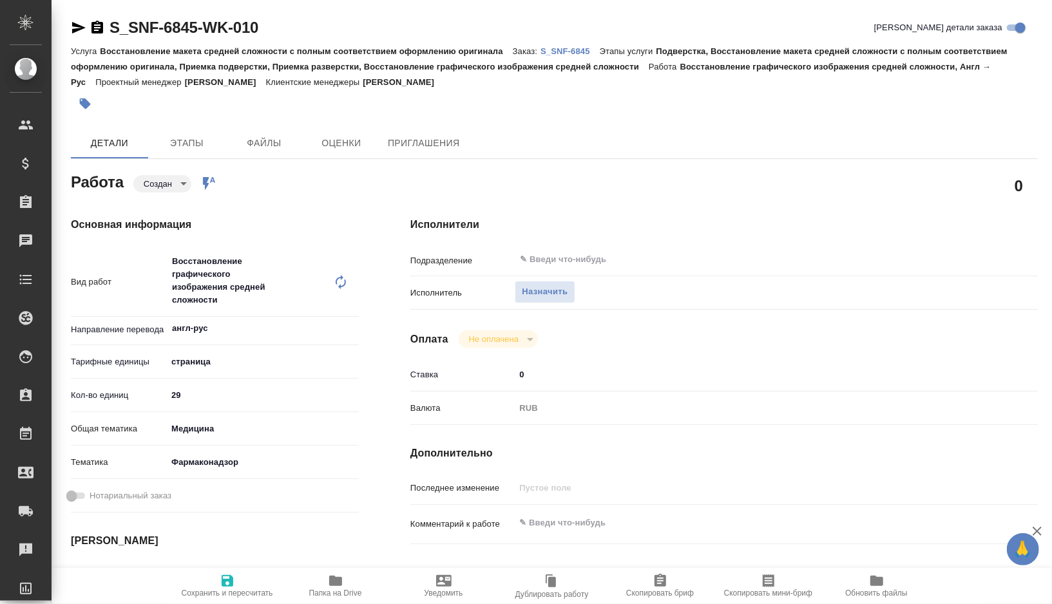
type textarea "x"
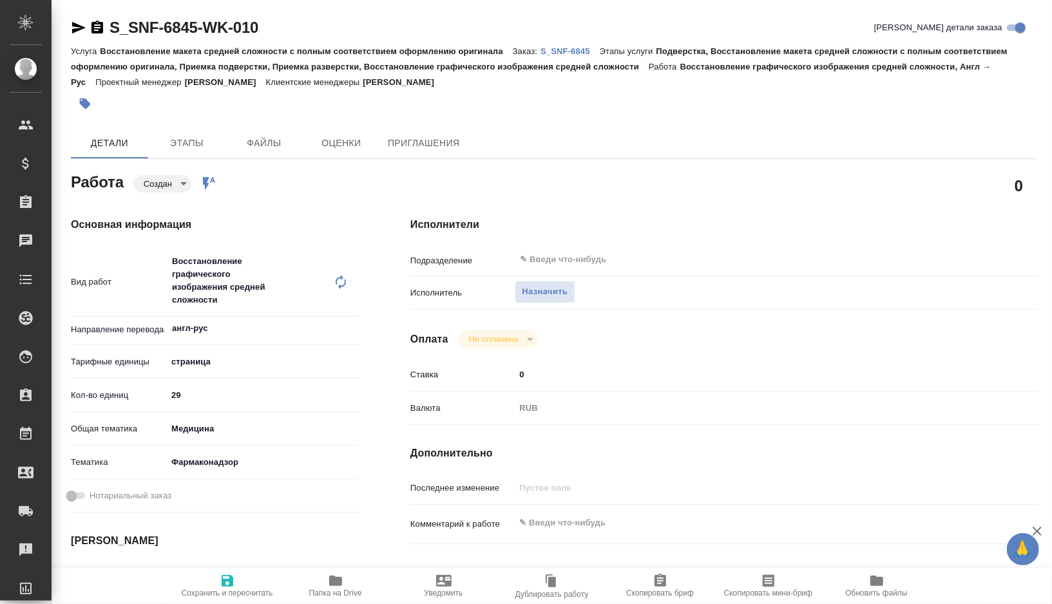
click at [216, 368] on body "🙏 .cls-1 fill:#fff; AWATERA [PERSON_NAME] Спецификации Заказы 0 Чаты Todo Проек…" at bounding box center [526, 302] width 1052 height 604
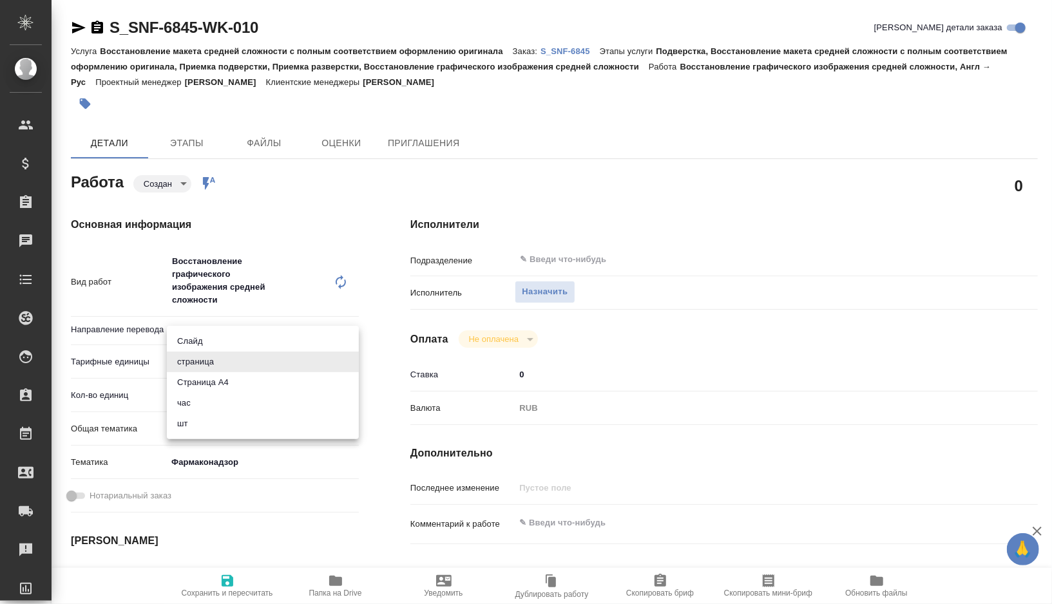
click at [192, 422] on li "шт" at bounding box center [263, 423] width 192 height 21
type textarea "x"
type input "5a8b1489cc6b4906c91bfdc1"
type textarea "x"
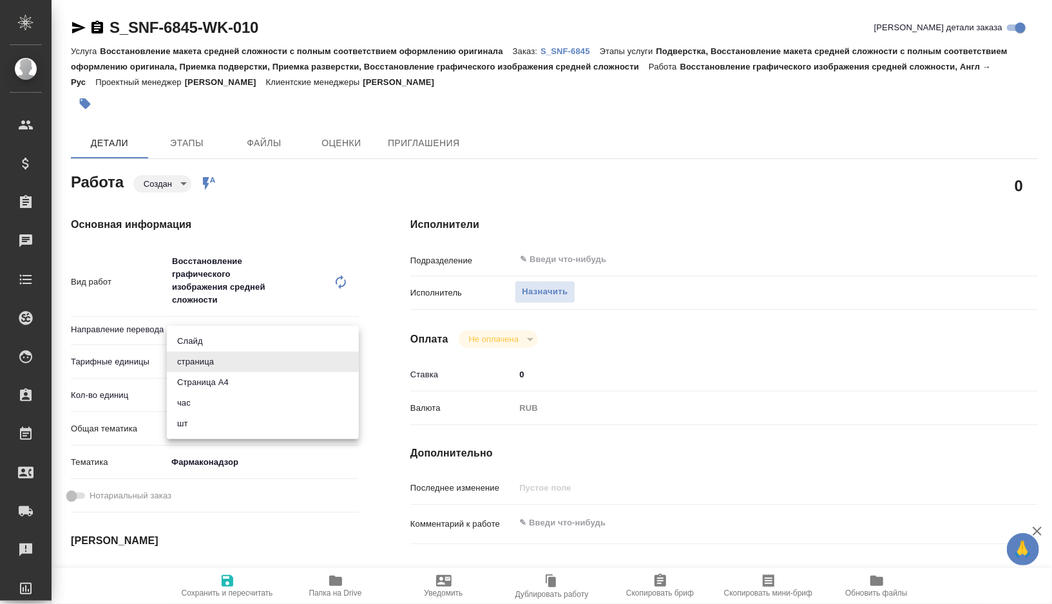
type textarea "x"
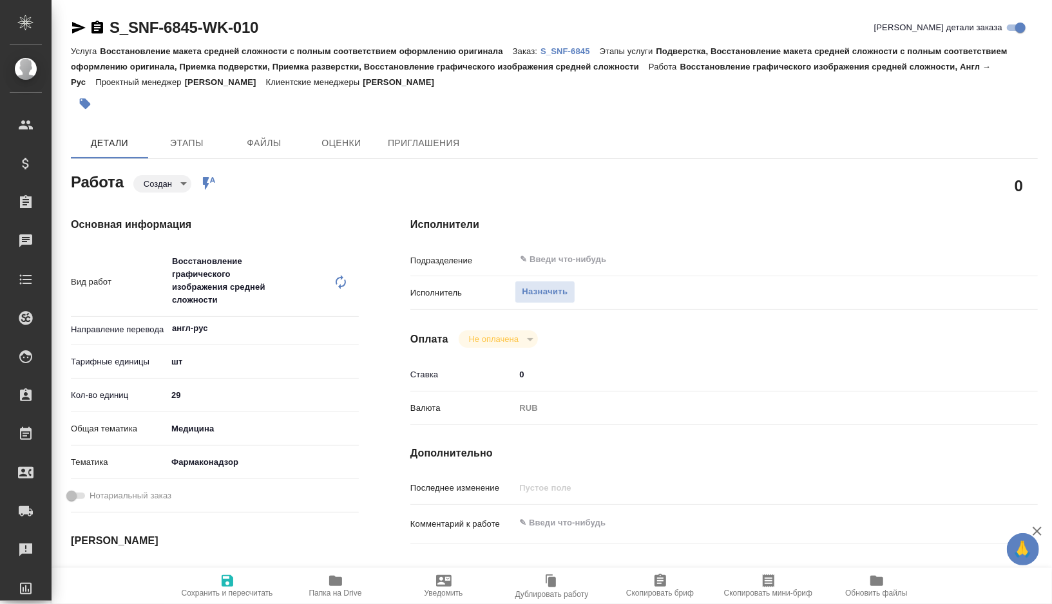
click at [193, 381] on div "Тарифные единицы шт 5a8b1489cc6b4906c91bfdc1" at bounding box center [215, 366] width 288 height 33
click at [193, 395] on input "29" at bounding box center [262, 395] width 191 height 19
type input "2"
type textarea "x"
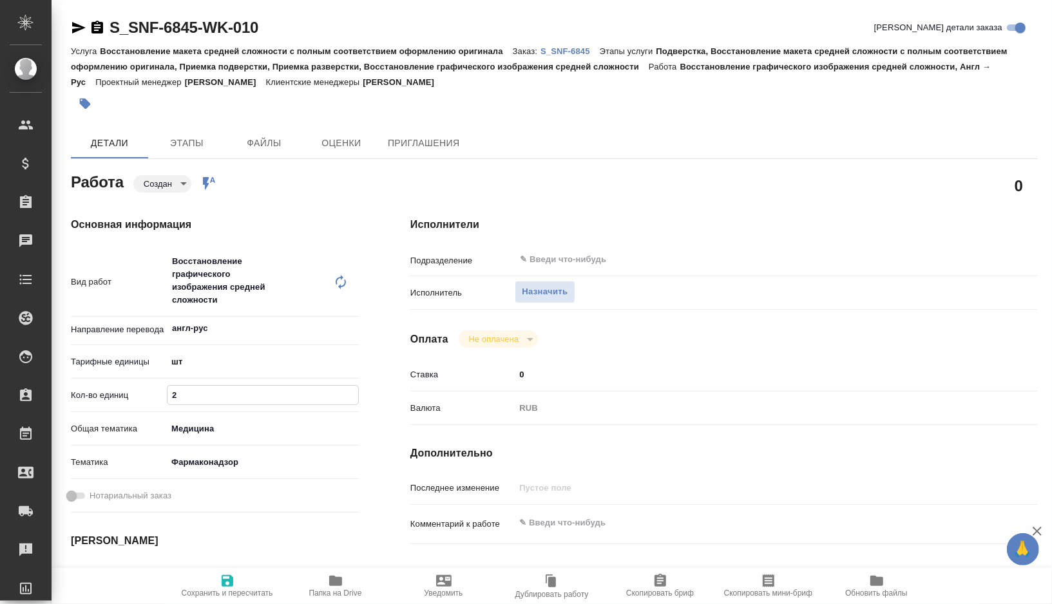
type textarea "x"
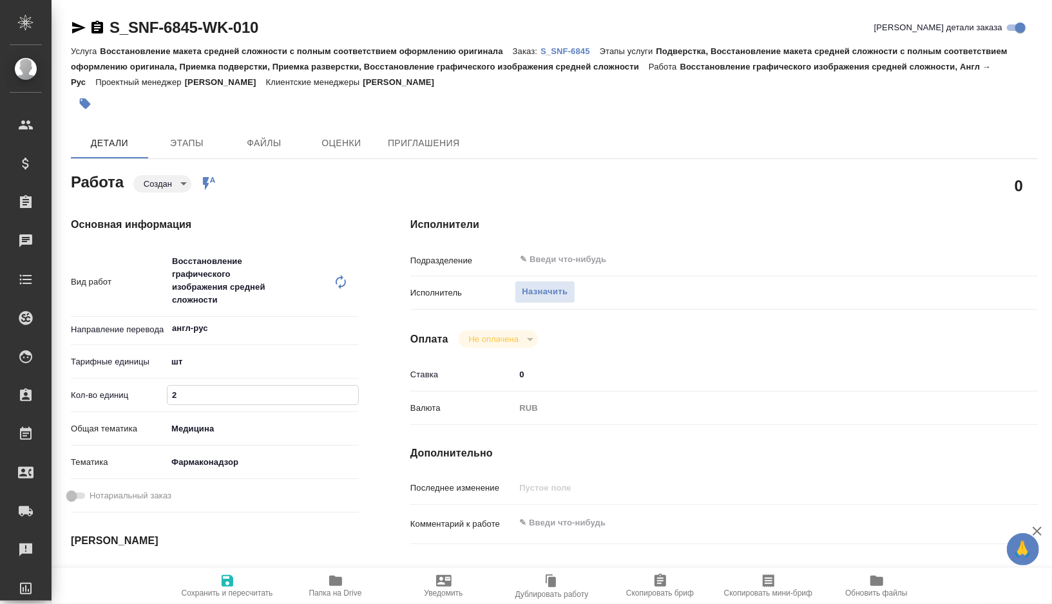
type textarea "x"
type input "1"
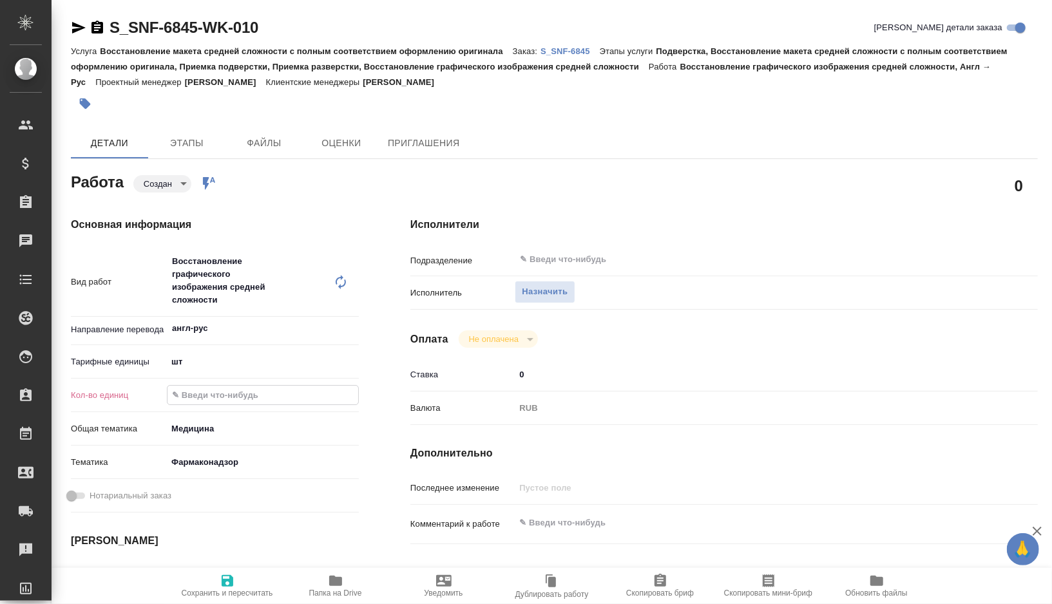
type textarea "x"
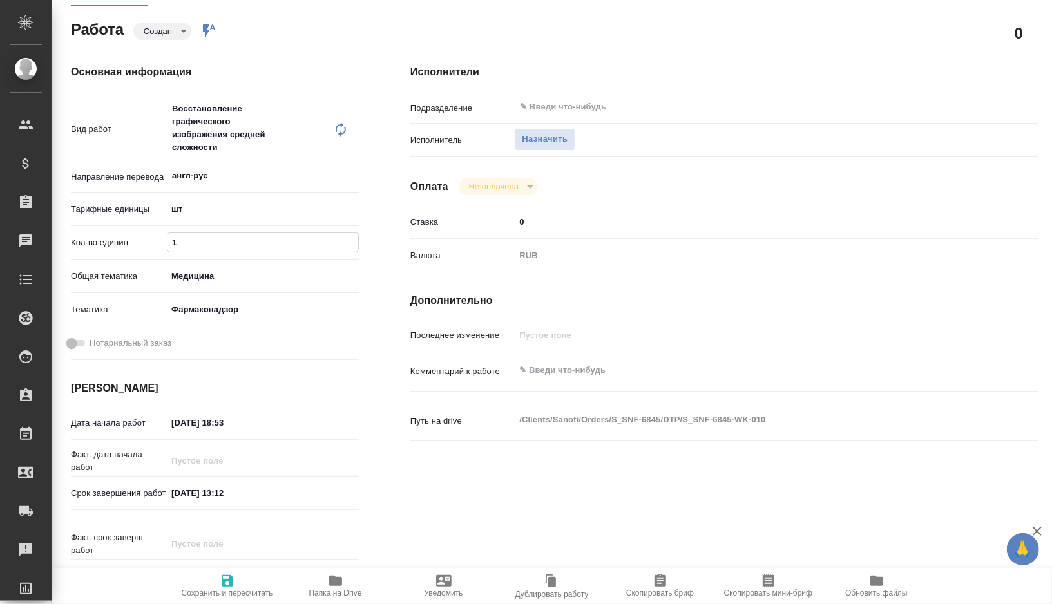
scroll to position [153, 0]
type input "1"
click at [179, 421] on input "[DATE] 18:53" at bounding box center [223, 422] width 113 height 19
type textarea "x"
type input "20.82.0251 85:3_"
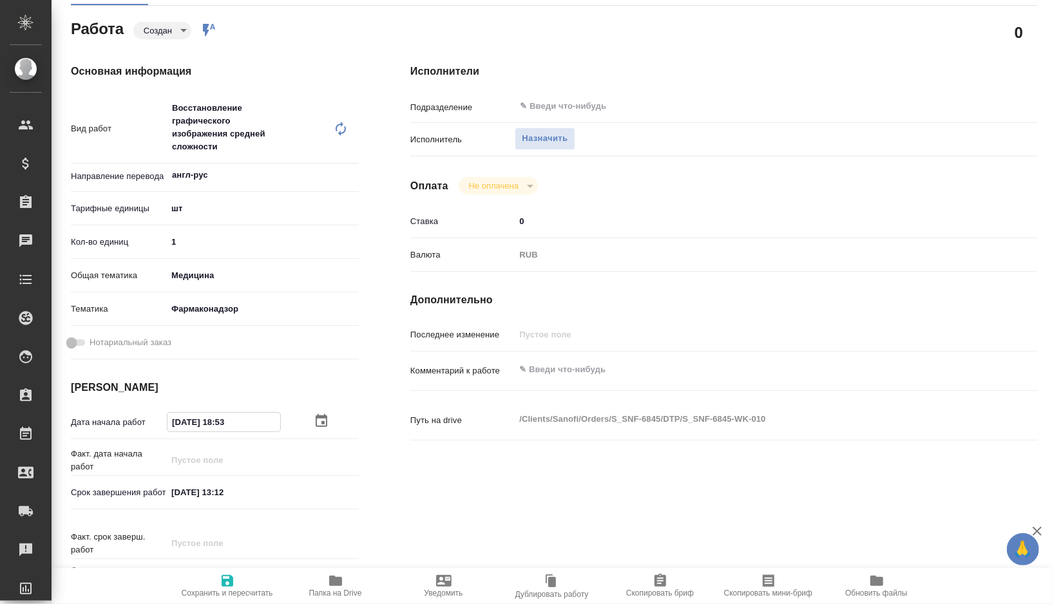
type textarea "x"
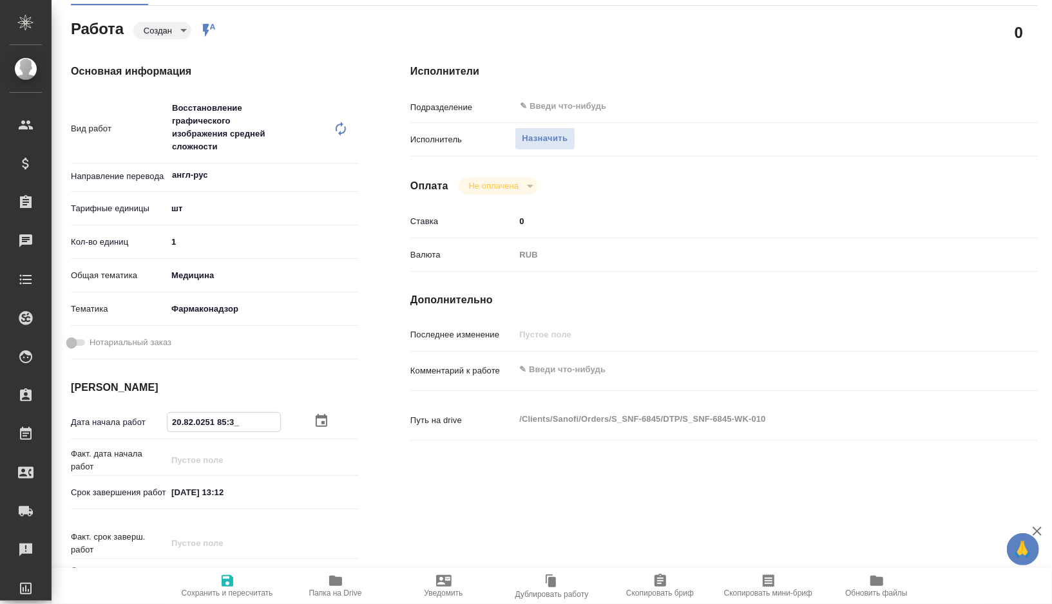
type input "[DATE] 18:53"
type textarea "x"
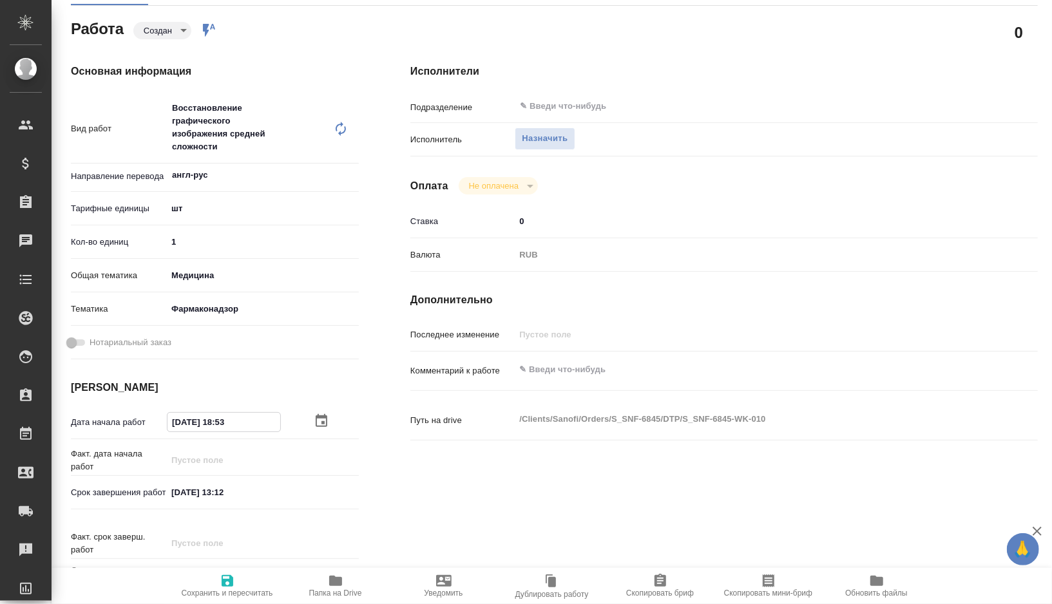
click at [250, 424] on input "[DATE] 18:53" at bounding box center [223, 422] width 113 height 19
type textarea "x"
type input "[DATE] 18:5_"
type textarea "x"
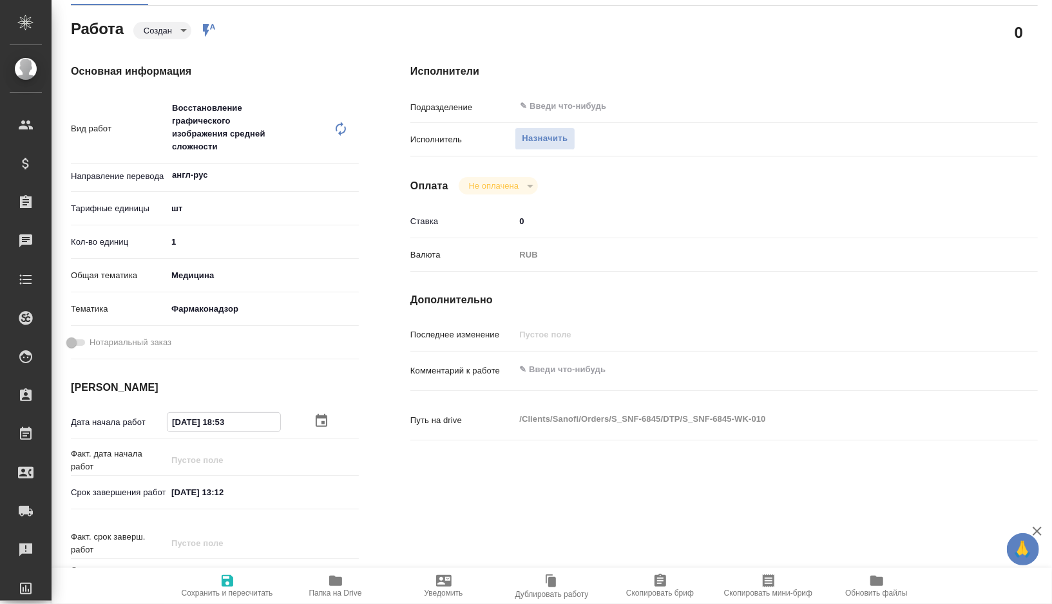
type textarea "x"
type input "[DATE] 18:__"
type textarea "x"
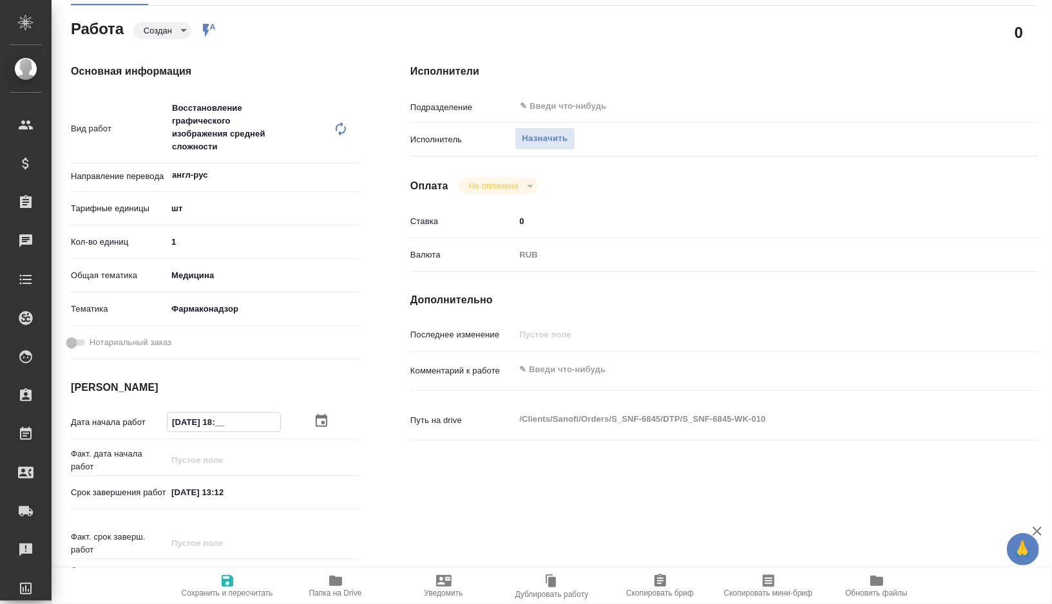
type textarea "x"
type input "[DATE] 1_:__"
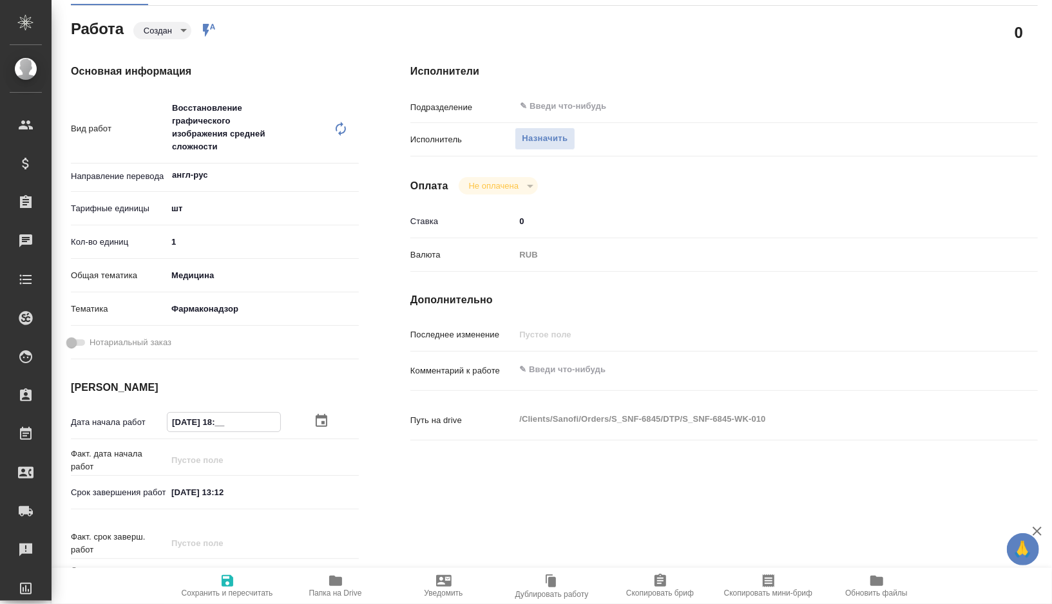
type textarea "x"
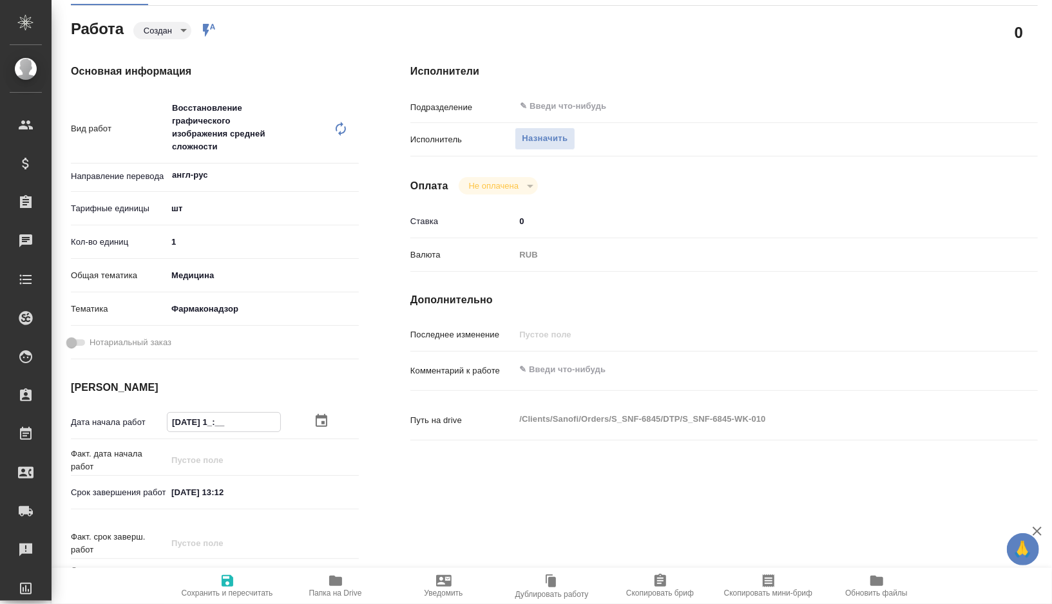
type input "[DATE] 10:__"
type textarea "x"
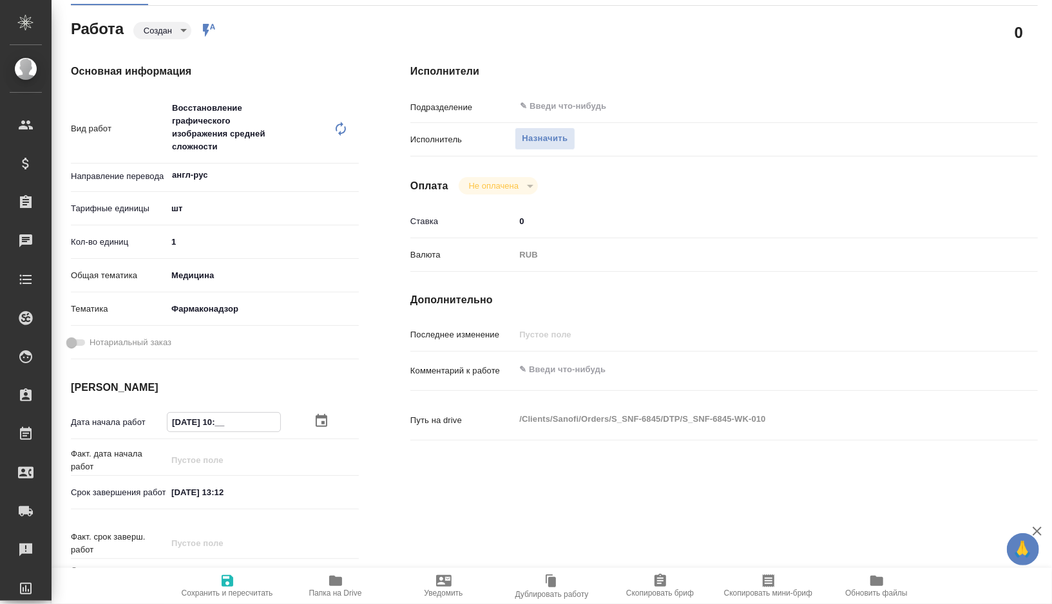
type textarea "x"
type input "[DATE] 10:0_"
type textarea "x"
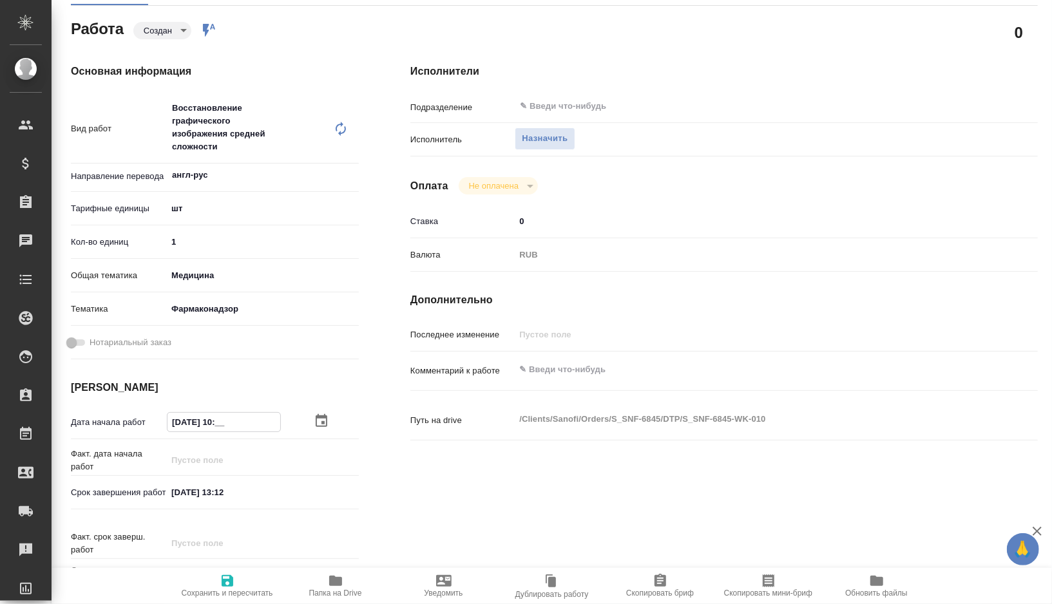
type textarea "x"
type input "[DATE] 10:00"
type textarea "x"
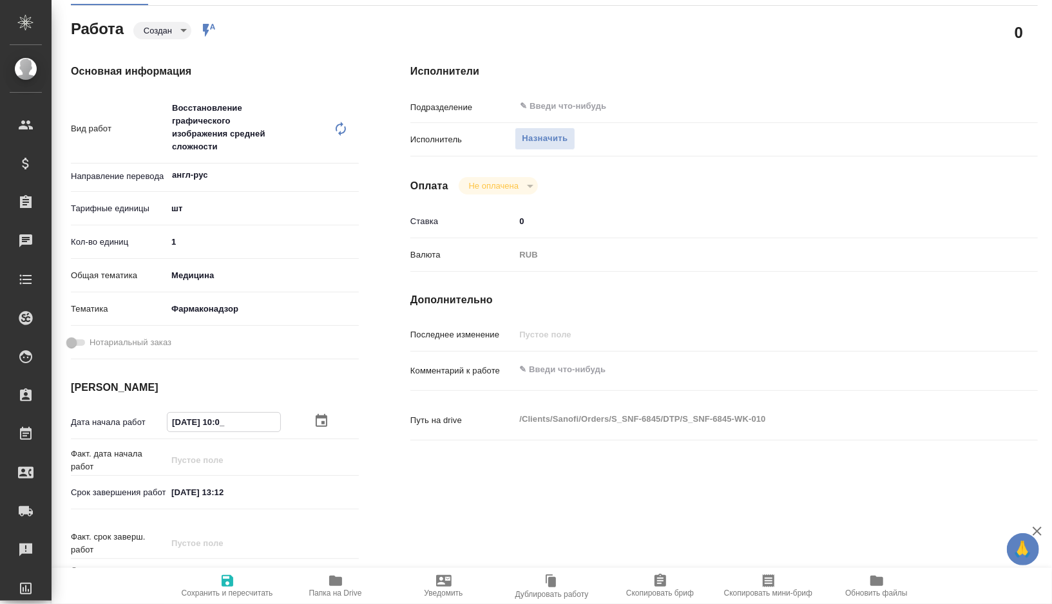
type textarea "x"
drag, startPoint x: 245, startPoint y: 421, endPoint x: 137, endPoint y: 421, distance: 108.2
click at [137, 421] on div "Дата начала работ [DATE] 10:00" at bounding box center [215, 422] width 288 height 23
type input "[DATE] 10:00"
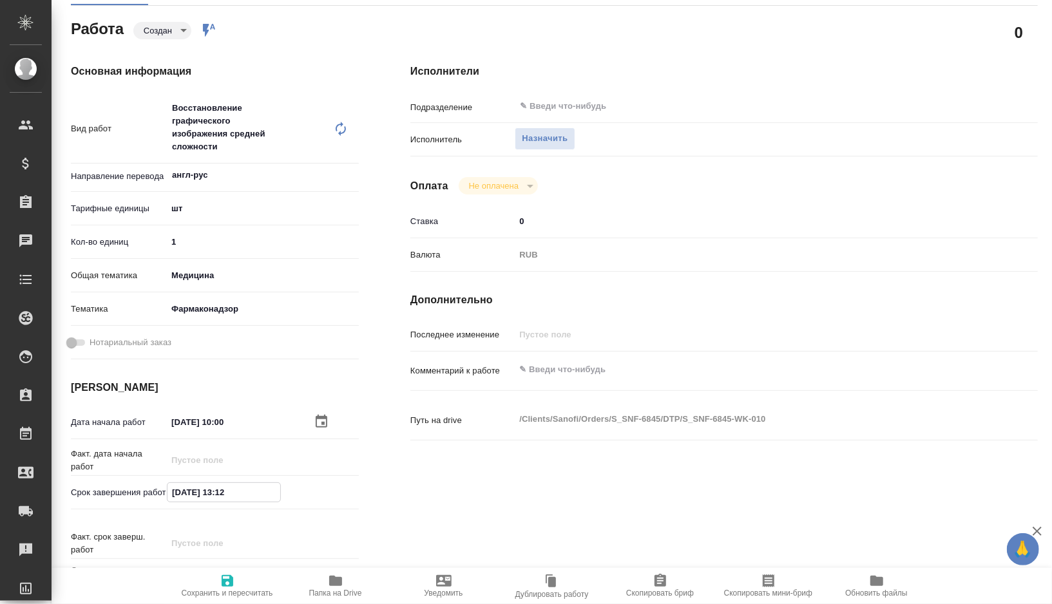
drag, startPoint x: 223, startPoint y: 495, endPoint x: 137, endPoint y: 495, distance: 86.3
click at [137, 495] on div "Срок завершения работ [DATE] 13:12" at bounding box center [215, 492] width 288 height 23
paste input "[DATE] 10:00"
type textarea "x"
type input "[DATE] 10:00"
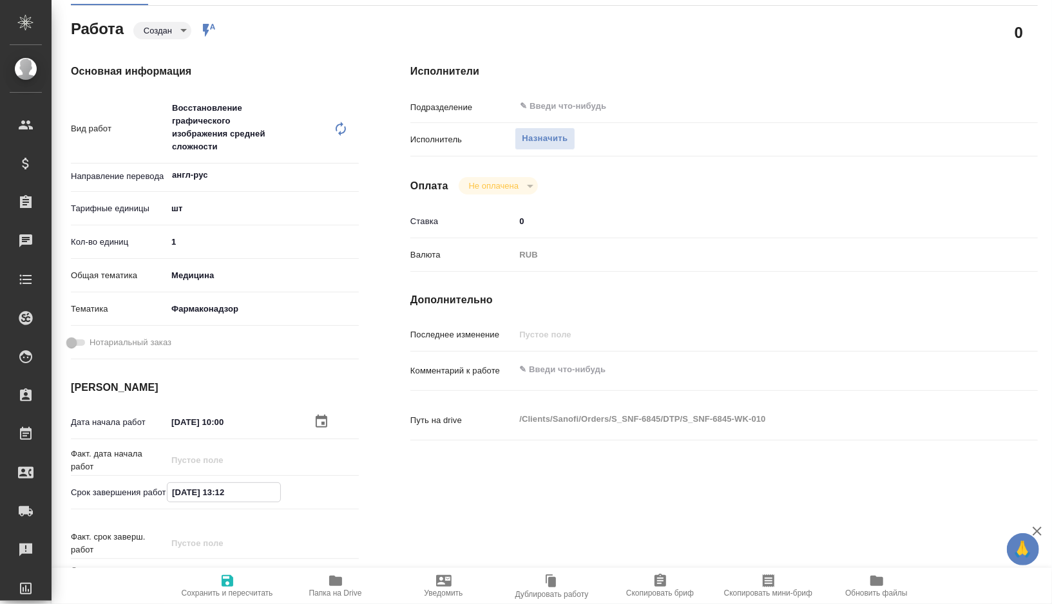
type textarea "x"
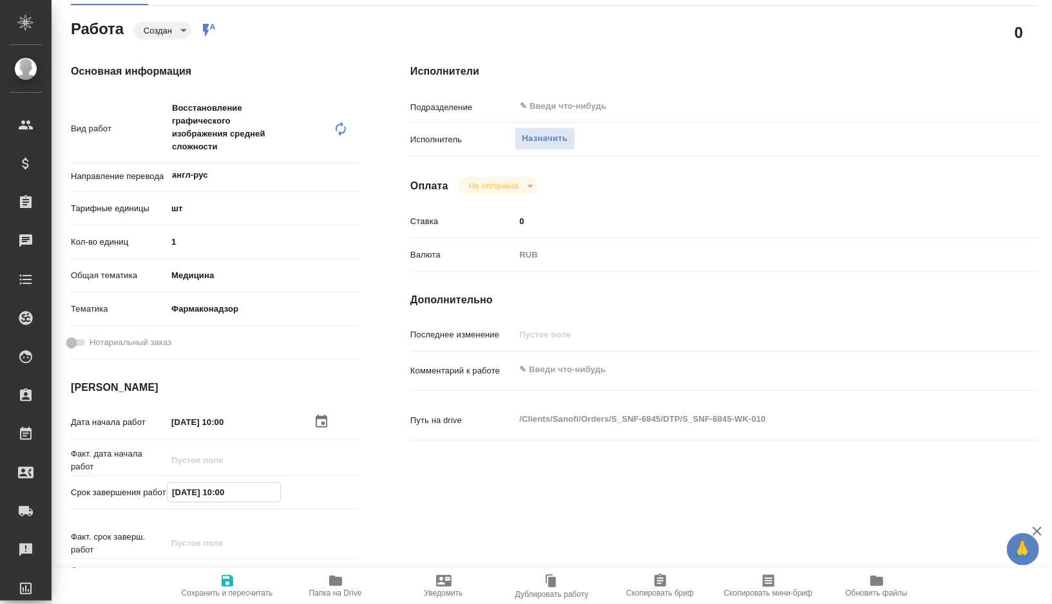
type input "[DATE] 10:0_"
type textarea "x"
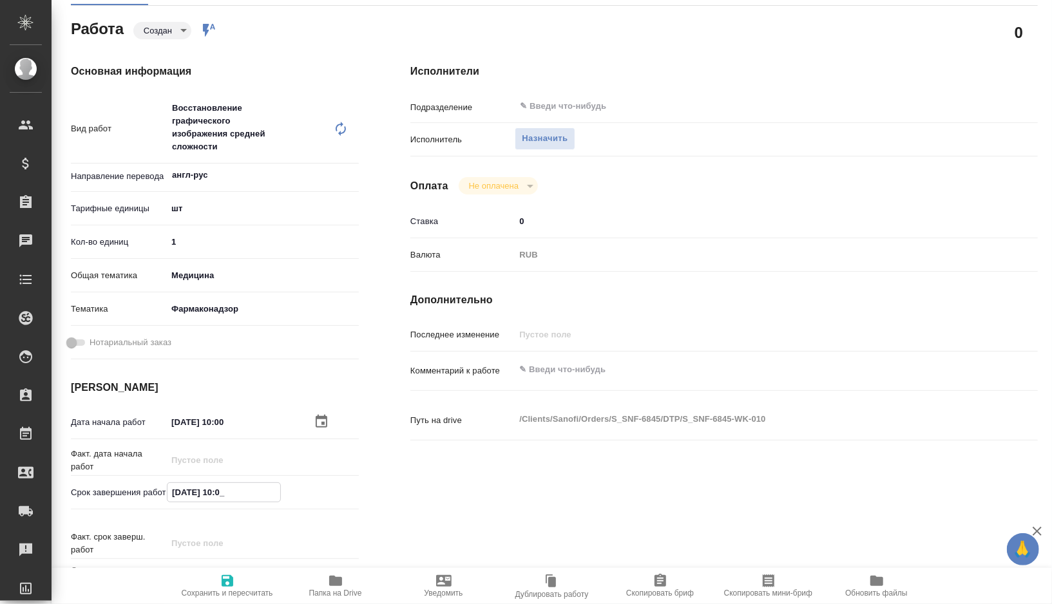
type textarea "x"
type input "[DATE] 10:__"
type textarea "x"
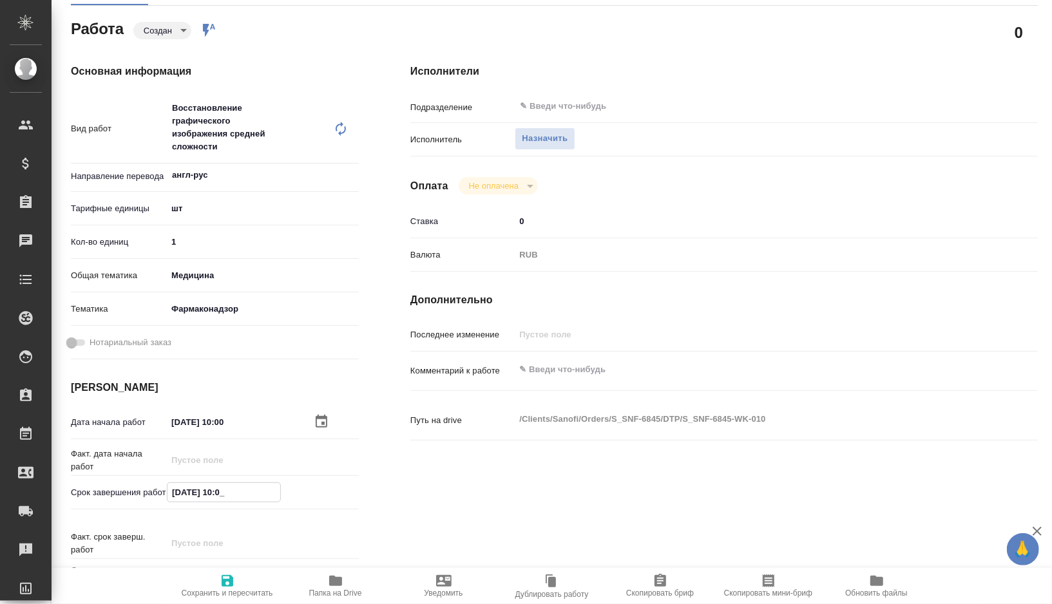
type textarea "x"
type input "[DATE] 1_:__"
type textarea "x"
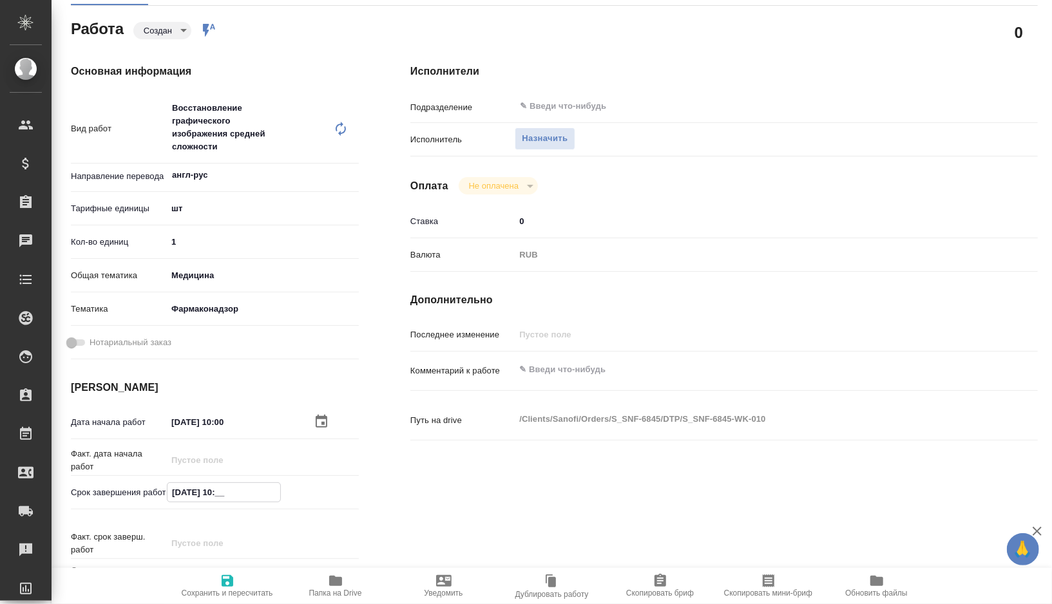
type textarea "x"
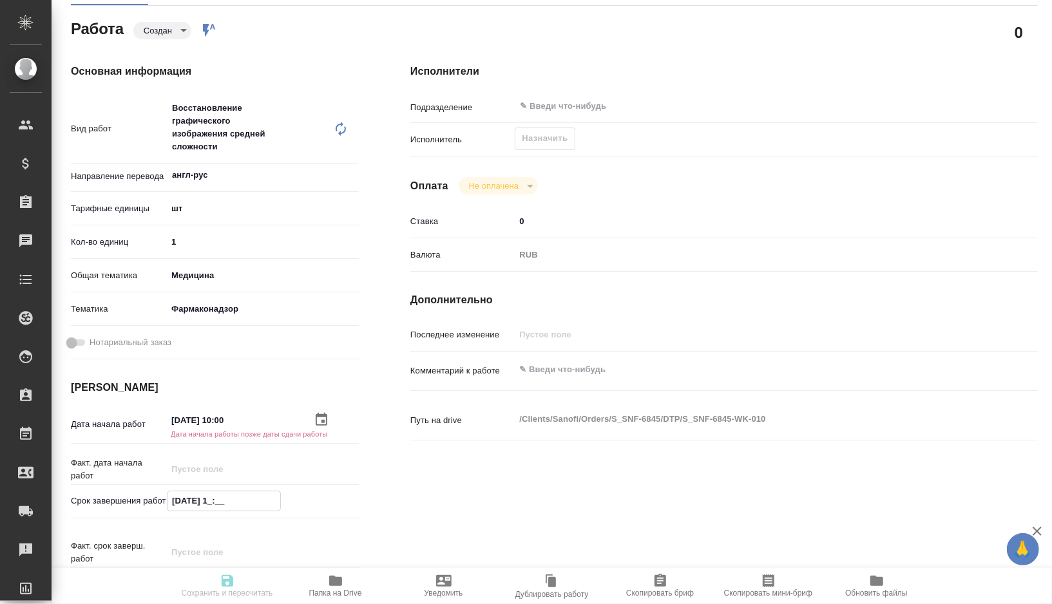
type textarea "x"
type input "[DATE] 12:__"
type textarea "x"
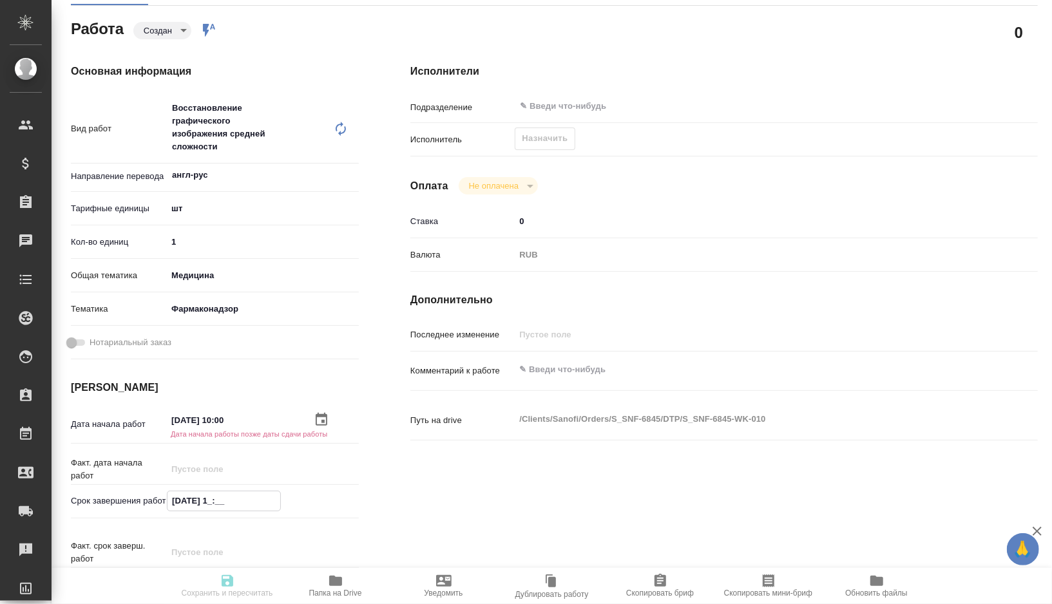
type textarea "x"
type input "[DATE] 12:0_"
type textarea "x"
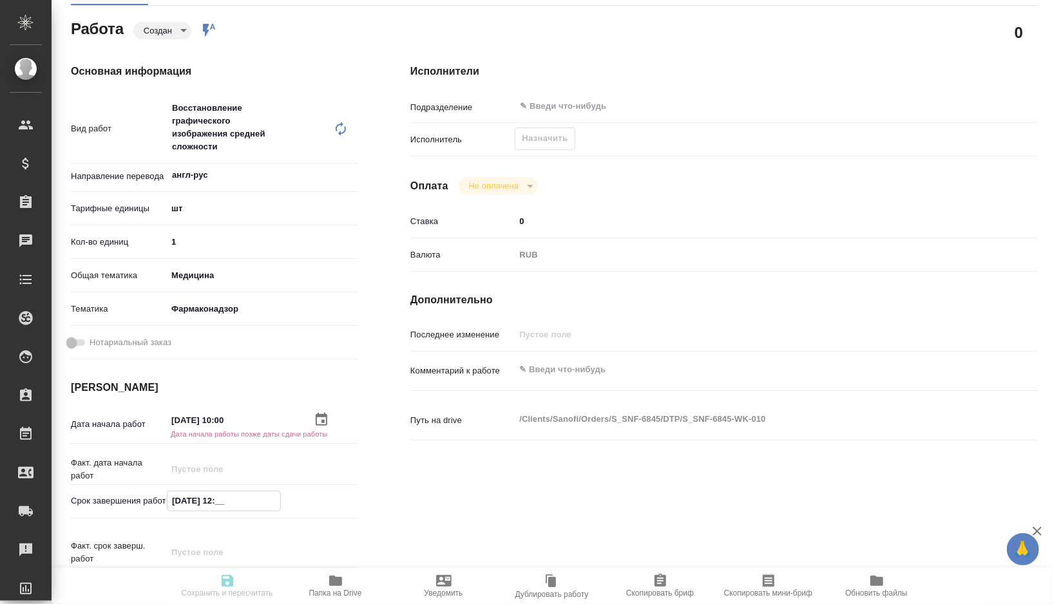
type textarea "x"
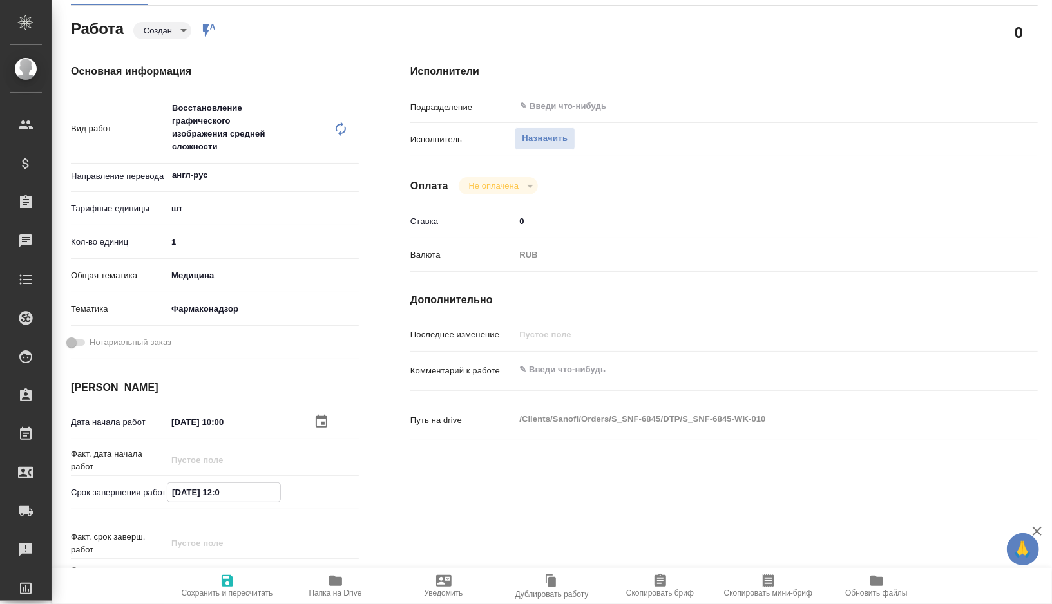
type textarea "x"
type input "[DATE] 12:00"
type textarea "x"
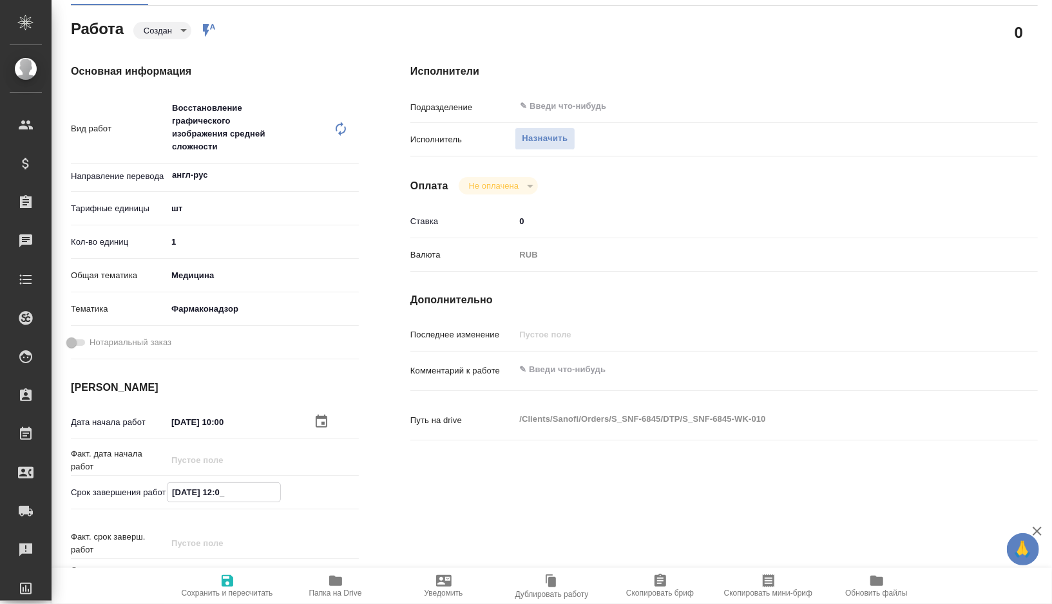
type textarea "x"
type input "[DATE] 12:00"
click at [188, 598] on span "Сохранить и пересчитать" at bounding box center [227, 593] width 91 height 9
type textarea "x"
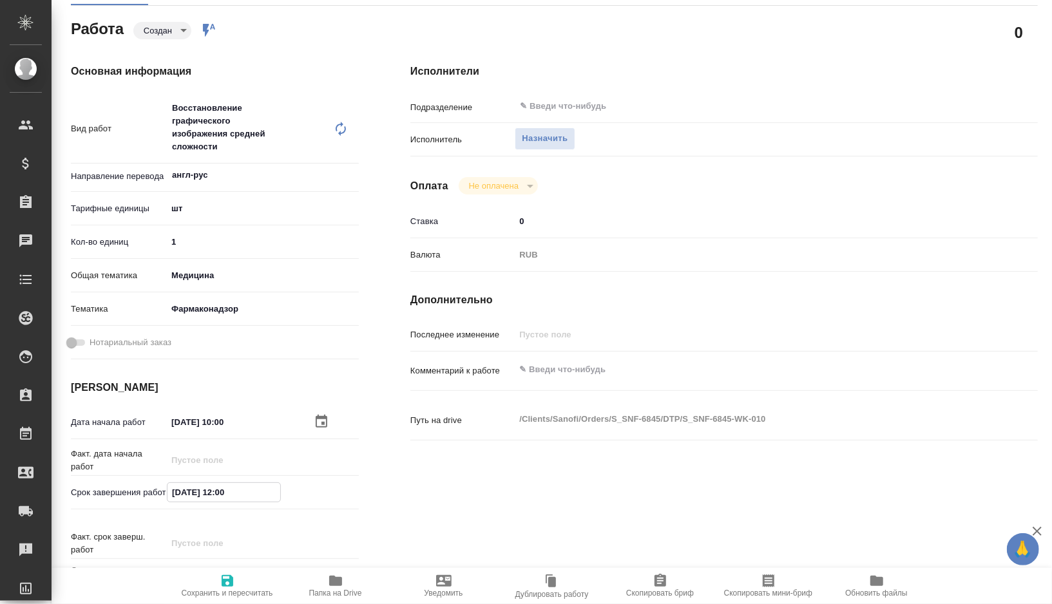
type textarea "x"
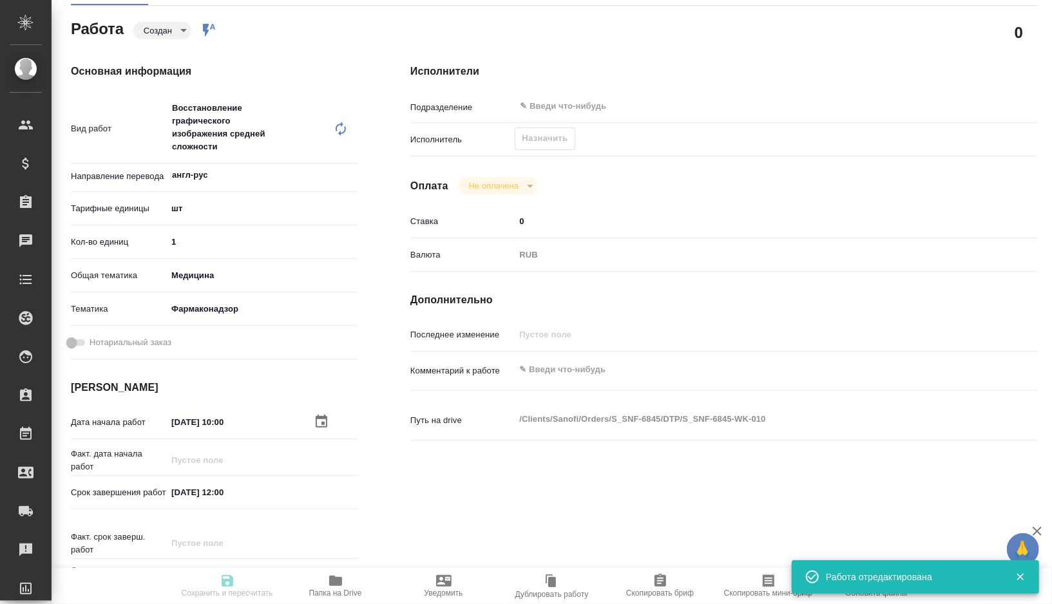
type input "created"
type textarea "Восстановление графического изображения средней сложности"
type textarea "x"
type input "англ-рус"
type input "5a8b1489cc6b4906c91bfdc1"
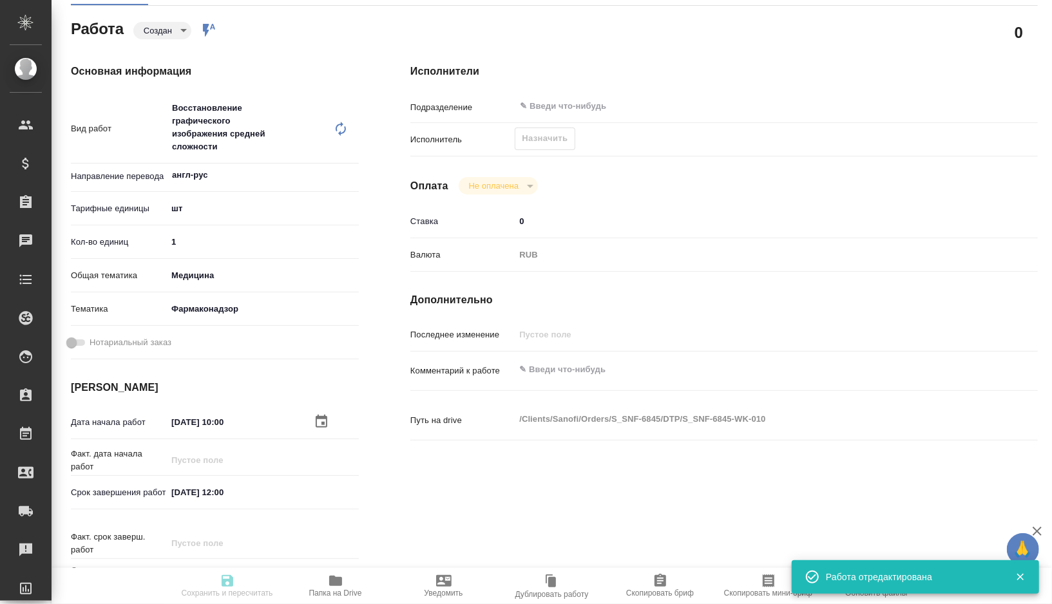
type input "1"
type input "med"
type input "66b350e715fdbd933886e8f8"
type input "[DATE] 10:00"
type input "[DATE] 12:00"
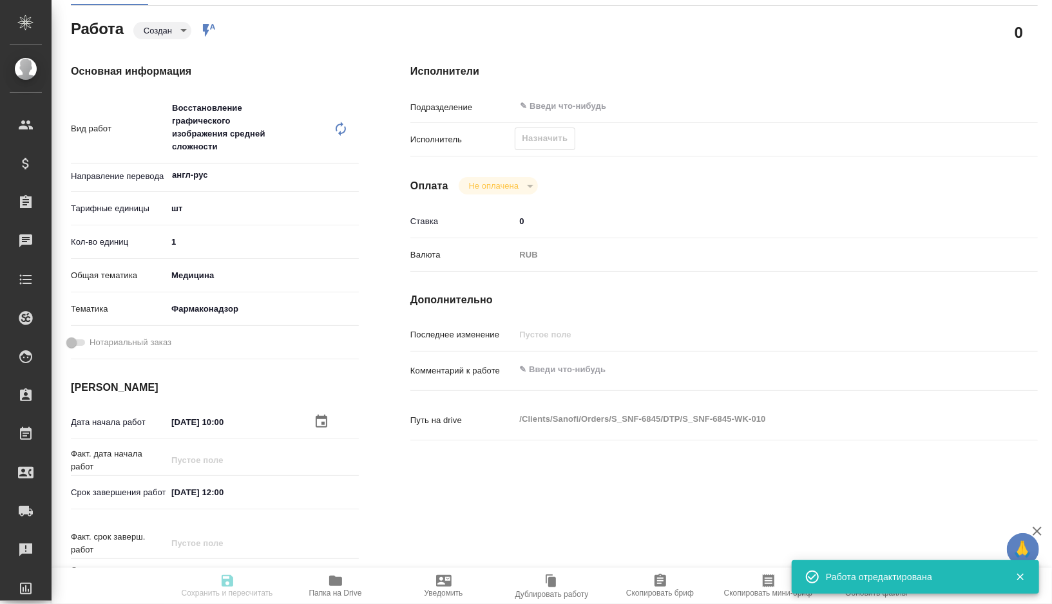
type input "[DATE] 13:12"
type input "notPayed"
type input "0"
type input "RUB"
type input "[PERSON_NAME]"
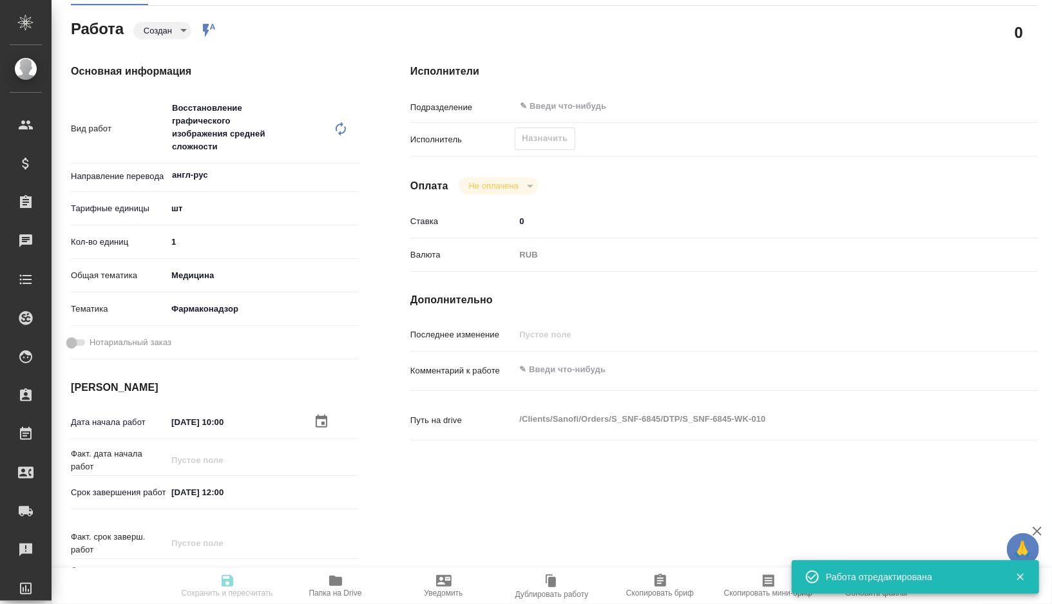
type textarea "x"
type textarea "/Clients/Sanofi/Orders/S_SNF-6845/DTP/S_SNF-6845-WK-010"
type textarea "x"
type input "S_SNF-6845"
type input "E005827870"
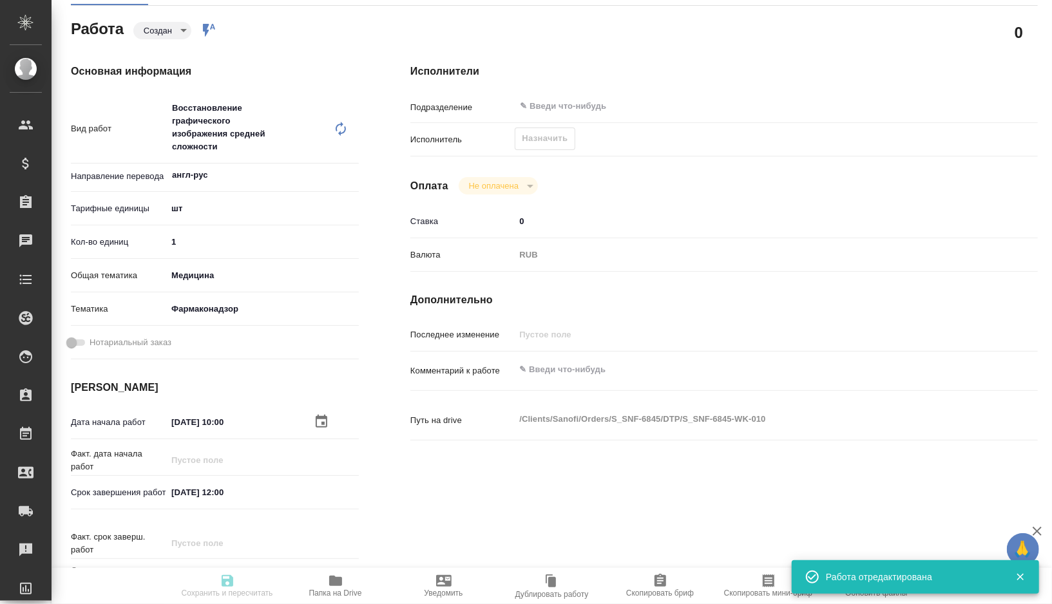
type input "Восстановление макета средней сложности с полным соответствием оформлению ориги…"
type input "Подверстка, Восстановление макета средней сложности с полным соответствием офор…"
type input "[PERSON_NAME]"
type input "/Clients/Sanofi/Orders/S_SNF-6845"
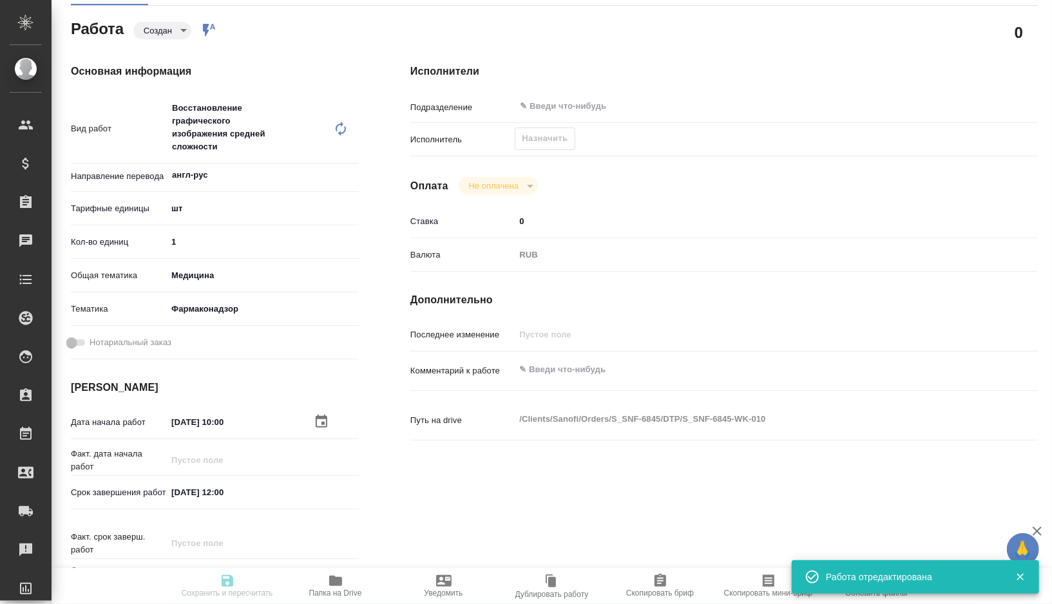
type textarea "x"
type textarea "Необходимо внести в готовый перевод изменения из документа EU 1 6 1 ERA Tolebru…"
type textarea "x"
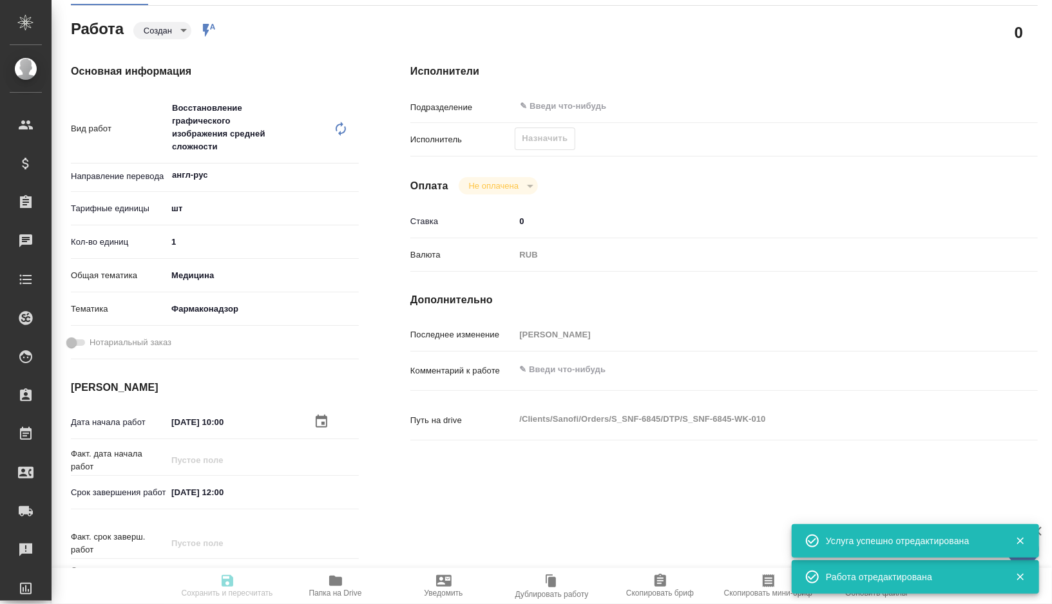
type textarea "x"
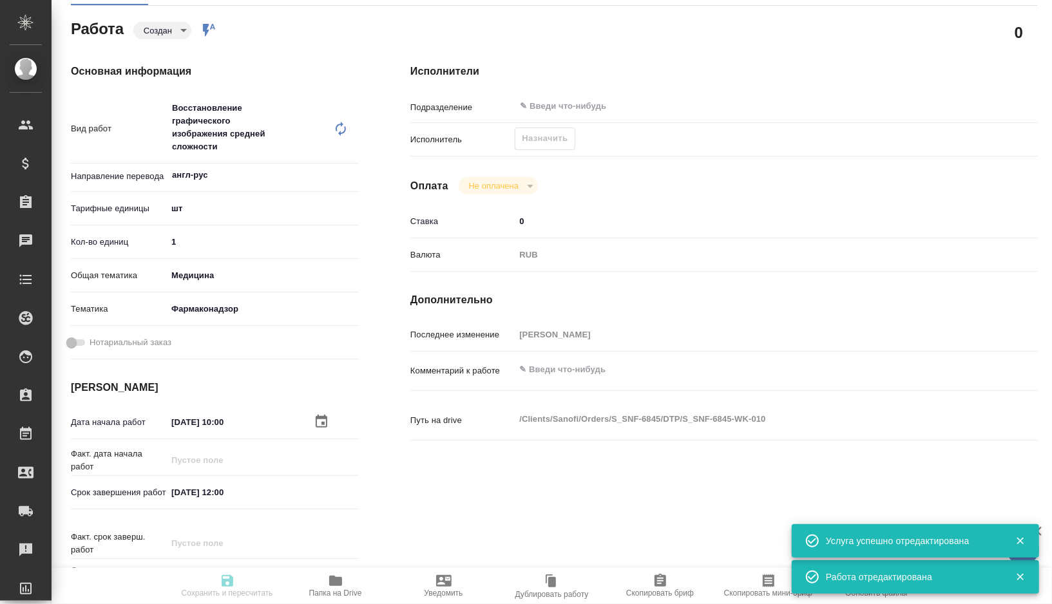
type textarea "x"
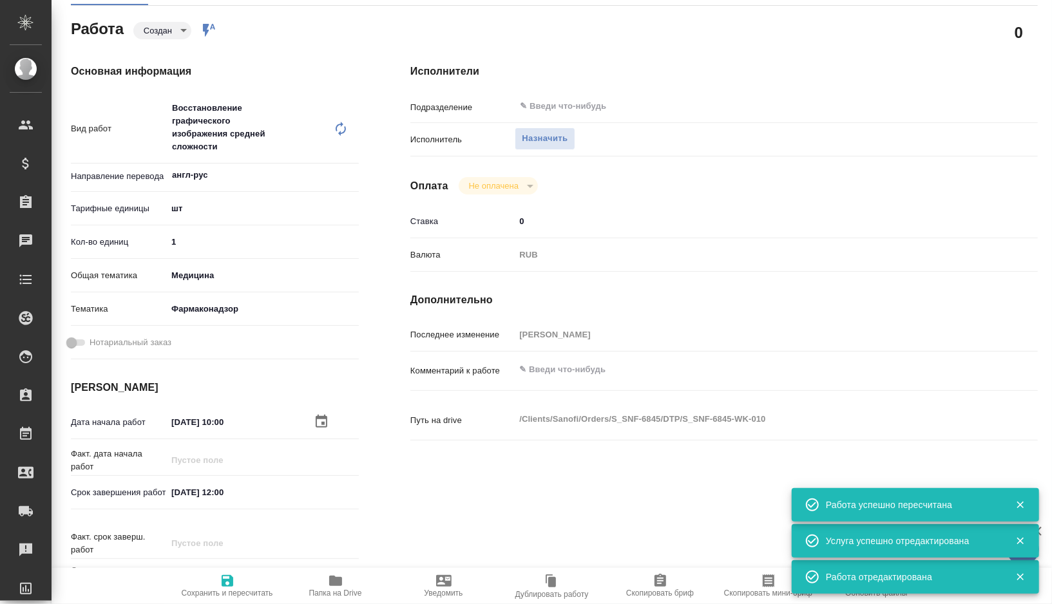
click at [556, 366] on textarea at bounding box center [750, 370] width 471 height 22
paste textarea "разверстать табличку на 12 стр в файле EU 1 6 1 ERA Tolebrutinib final day 120"
click at [518, 368] on textarea "разверстать табличку на 12 стр в файле EU 1 6 1 ERA Tolebrutinib final day 120" at bounding box center [749, 370] width 469 height 22
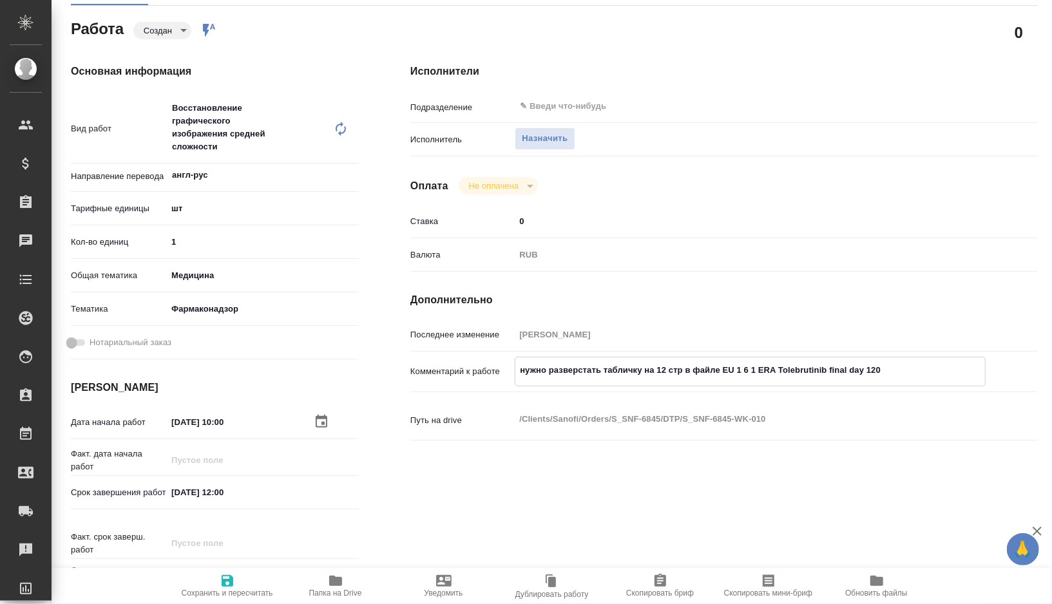
click at [725, 370] on textarea "нужно разверстать табличку на 12 стр в файле EU 1 6 1 ERA Tolebrutinib final da…" at bounding box center [749, 370] width 469 height 22
click at [916, 368] on textarea "нужно разверстать табличку на 12 стр в файле "EU 1 6 1 ERA Tolebrutinib final d…" at bounding box center [749, 370] width 469 height 22
click at [221, 563] on div "Факт. срок заверш. работ" at bounding box center [215, 547] width 288 height 33
click at [180, 24] on body "🙏 .cls-1 fill:#fff; AWATERA [PERSON_NAME] Спецификации Заказы 0 Чаты Todo Проек…" at bounding box center [526, 302] width 1052 height 604
click at [176, 46] on button "Подбор" at bounding box center [162, 51] width 37 height 14
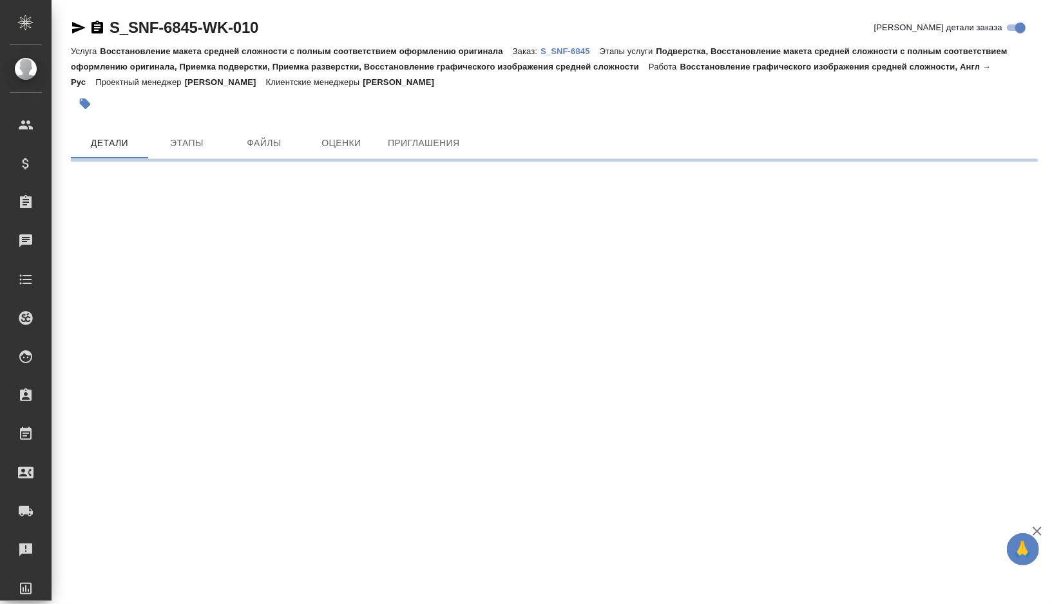
scroll to position [0, 0]
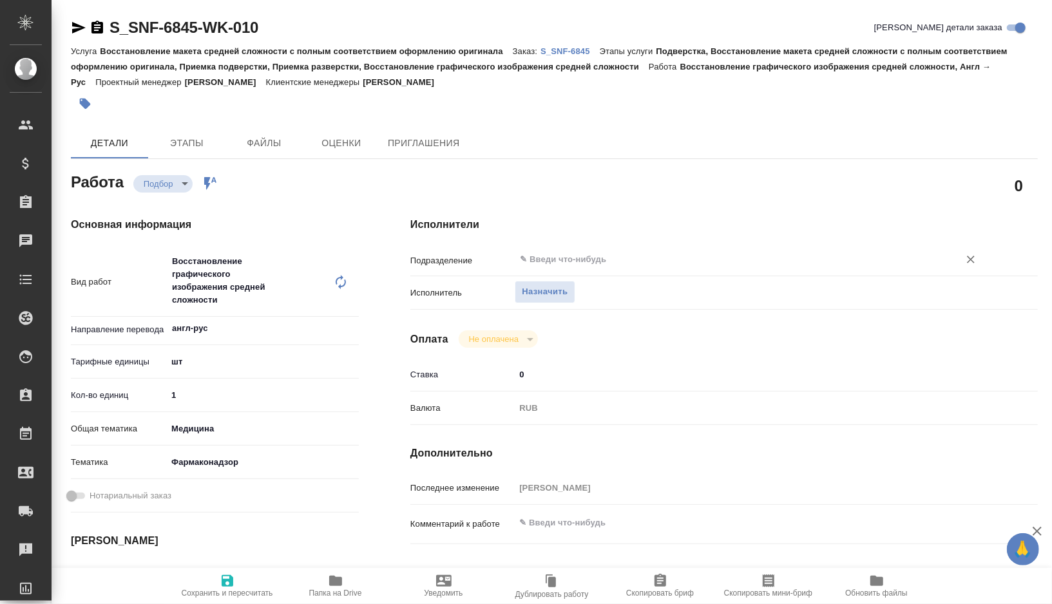
click at [563, 266] on input "text" at bounding box center [728, 259] width 420 height 15
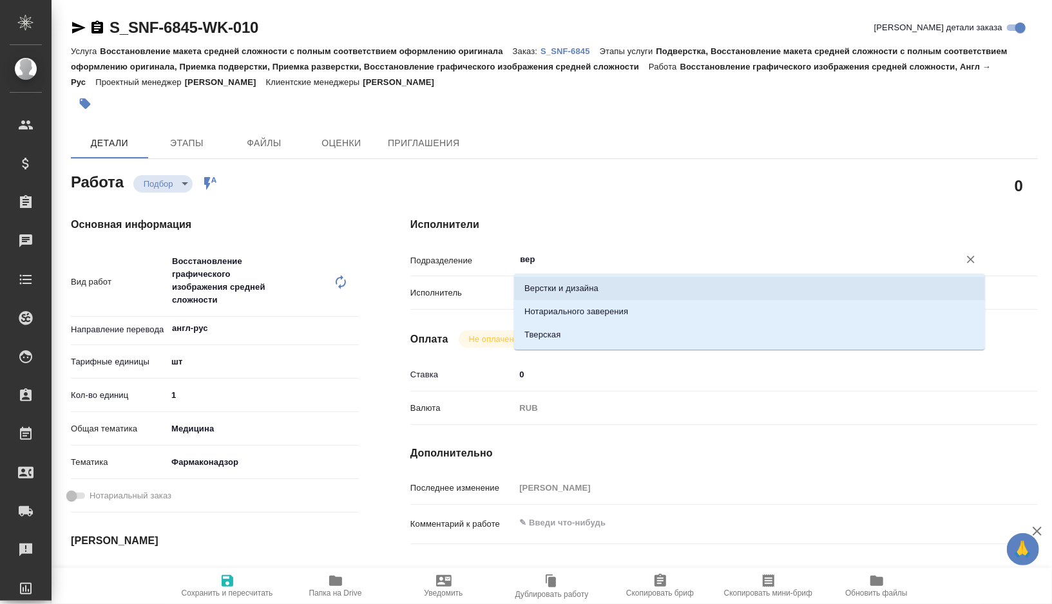
click at [555, 292] on li "Верстки и дизайна" at bounding box center [749, 288] width 471 height 23
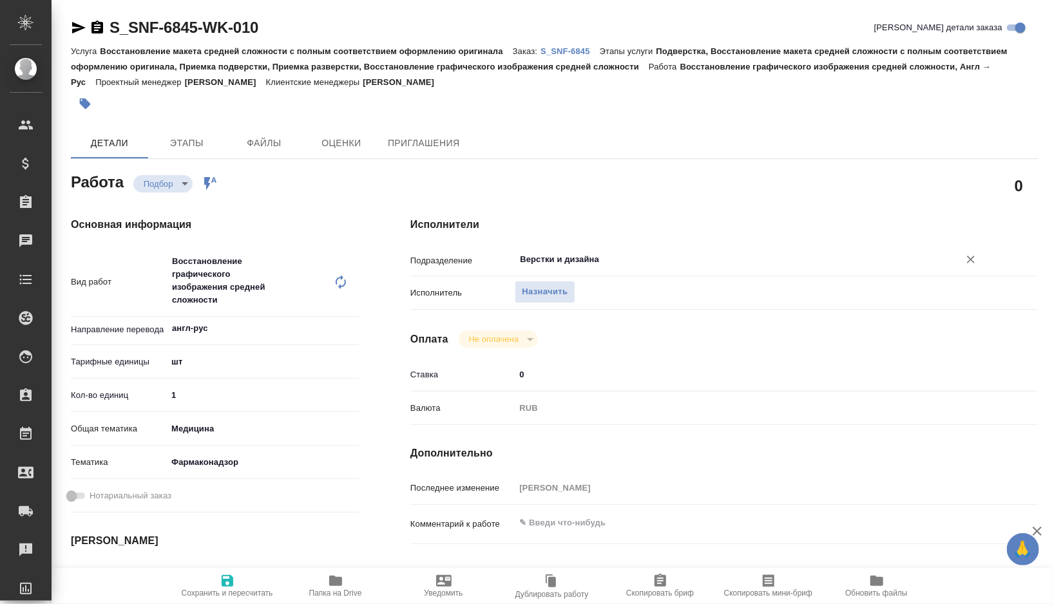
click at [220, 591] on span "Сохранить и пересчитать" at bounding box center [227, 593] width 91 height 9
